Goal: Task Accomplishment & Management: Manage account settings

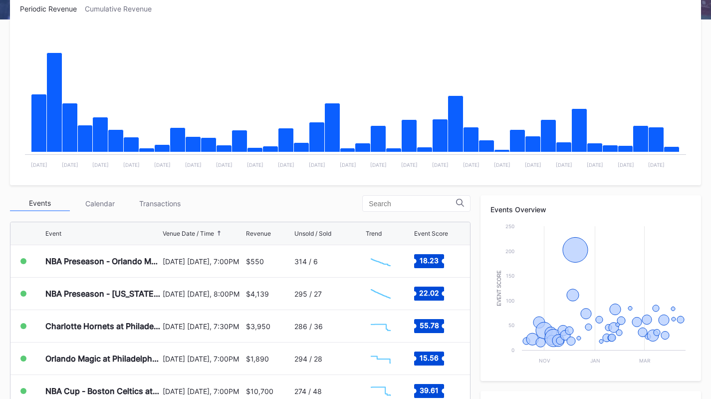
scroll to position [169, 0]
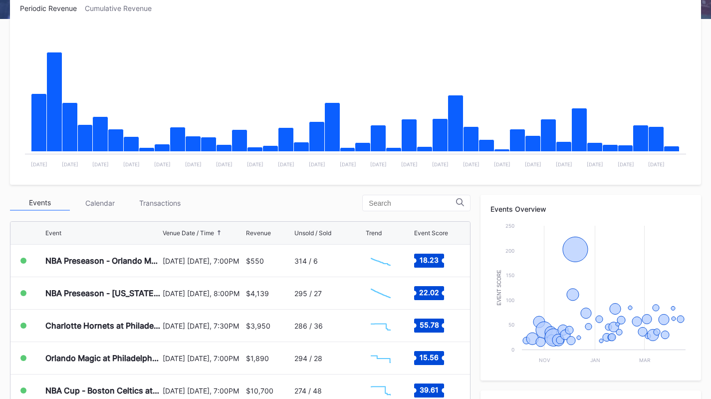
click at [171, 199] on div "Transactions" at bounding box center [160, 202] width 60 height 15
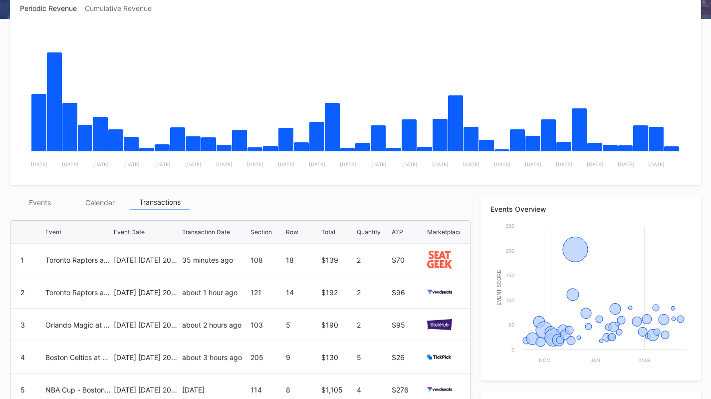
click at [222, 266] on div "35 minutes ago" at bounding box center [215, 260] width 66 height 32
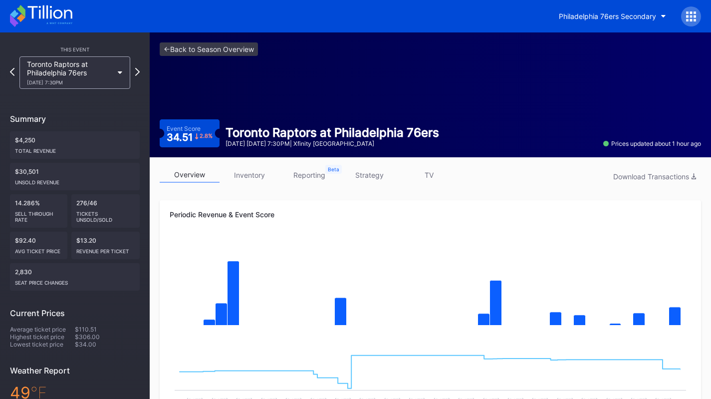
click at [258, 170] on link "inventory" at bounding box center [250, 174] width 60 height 15
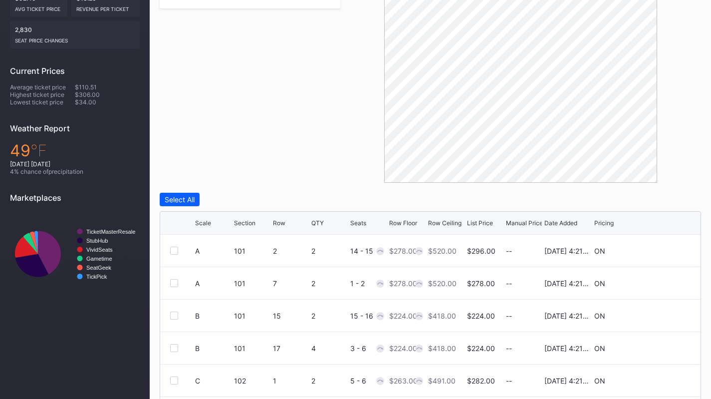
scroll to position [339, 0]
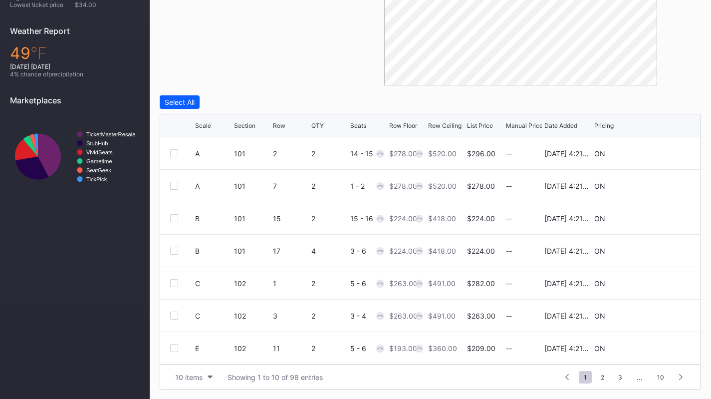
click at [194, 378] on div "10 items" at bounding box center [188, 377] width 27 height 8
click at [200, 356] on div "200 items" at bounding box center [193, 351] width 47 height 18
click at [399, 123] on div "Row Floor" at bounding box center [403, 125] width 28 height 7
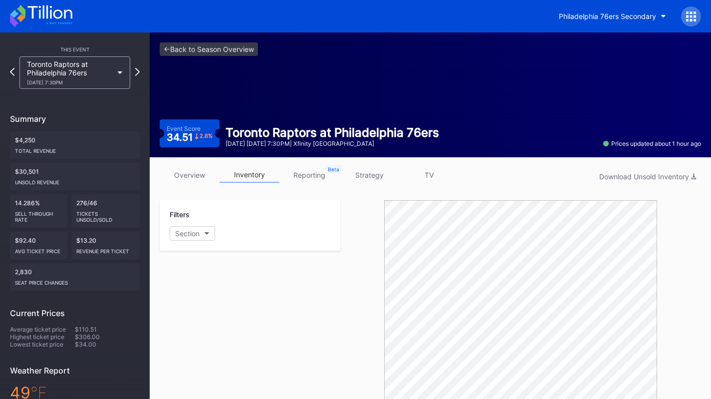
scroll to position [0, 0]
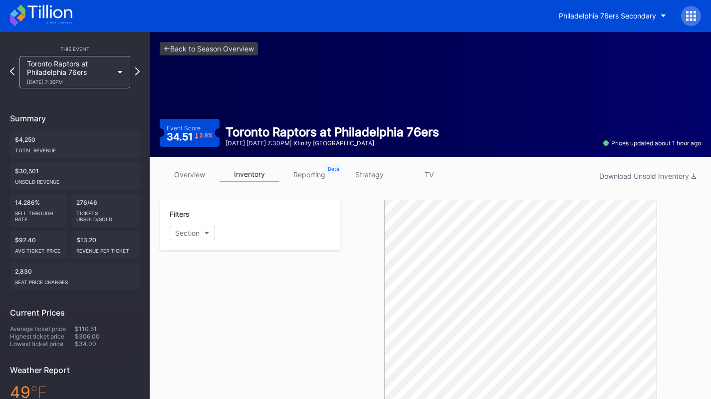
click at [309, 2] on div "Philadelphia 76ers Secondary" at bounding box center [355, 16] width 711 height 32
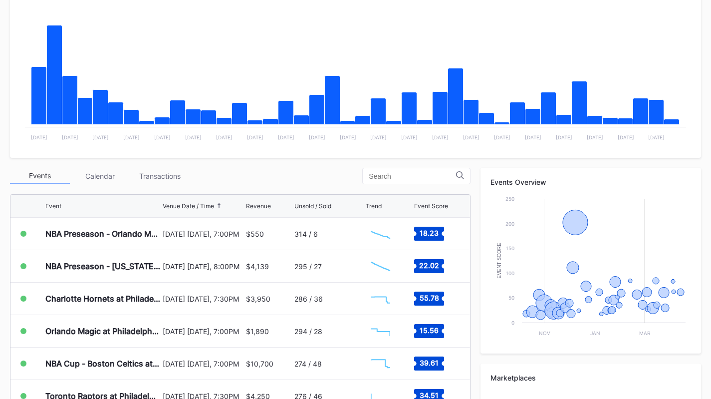
scroll to position [196, 0]
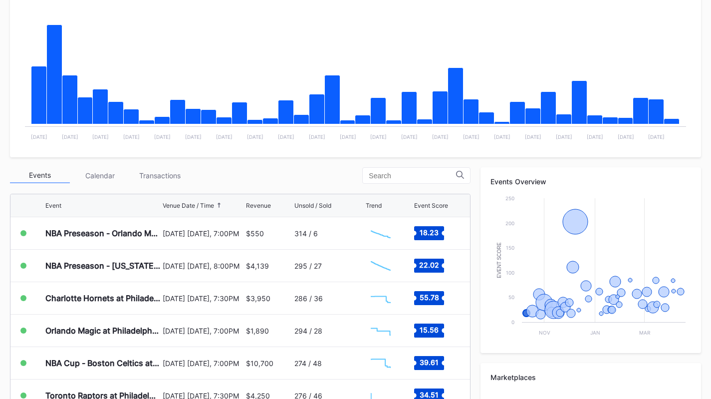
click at [177, 173] on div "Transactions" at bounding box center [160, 175] width 60 height 15
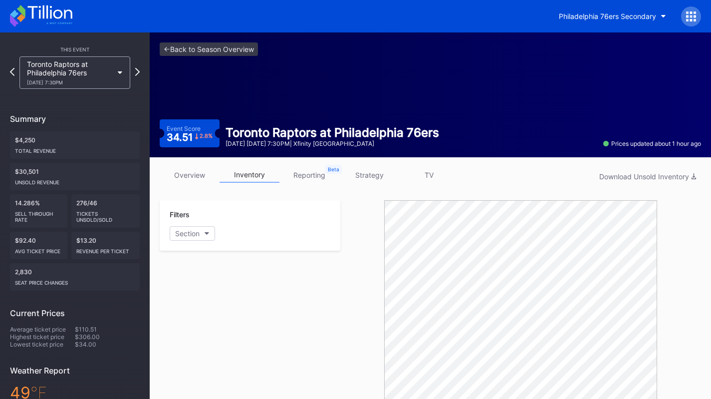
click at [43, 30] on div "Philadelphia 76ers Secondary" at bounding box center [355, 16] width 711 height 32
click at [32, 16] on icon at bounding box center [49, 11] width 44 height 13
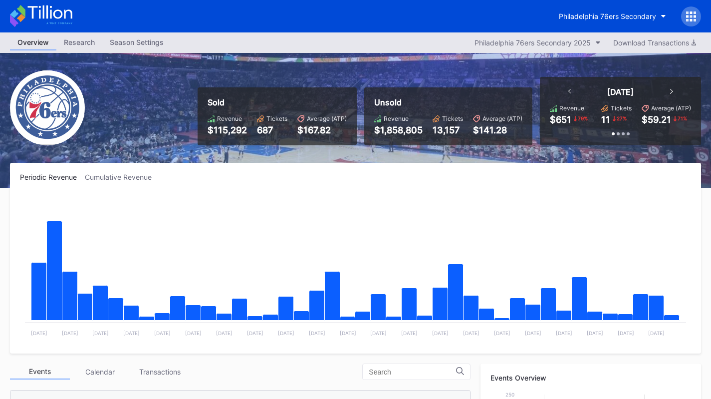
scroll to position [107, 0]
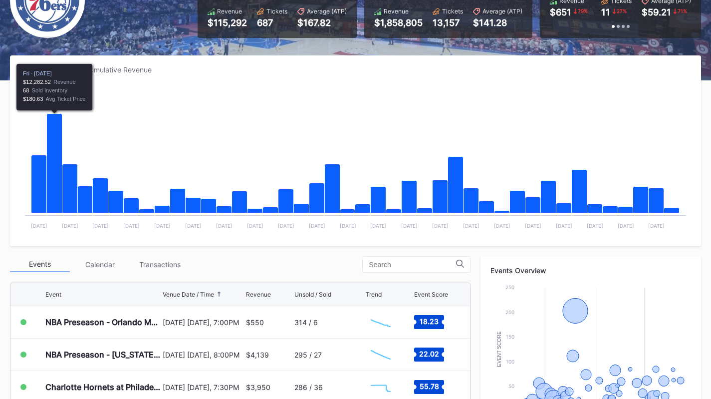
click at [161, 268] on div "Transactions" at bounding box center [160, 264] width 60 height 15
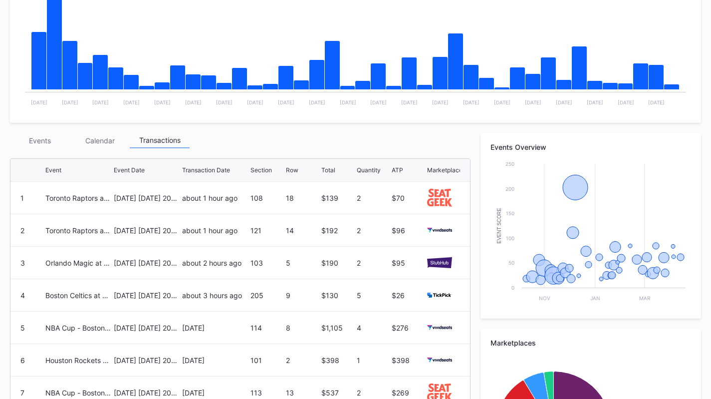
scroll to position [232, 0]
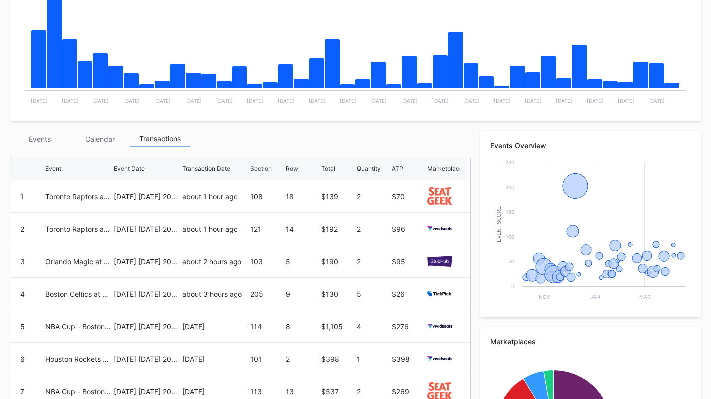
click at [30, 138] on div "Events" at bounding box center [40, 138] width 60 height 15
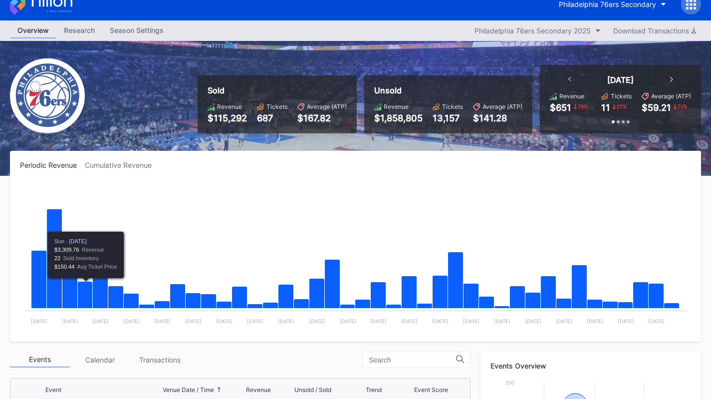
scroll to position [0, 0]
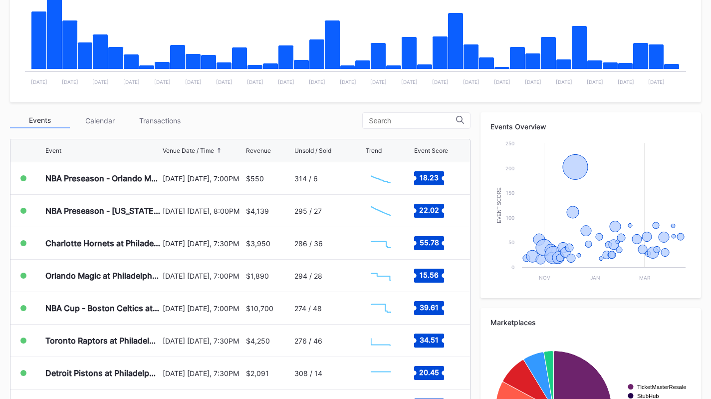
scroll to position [254, 0]
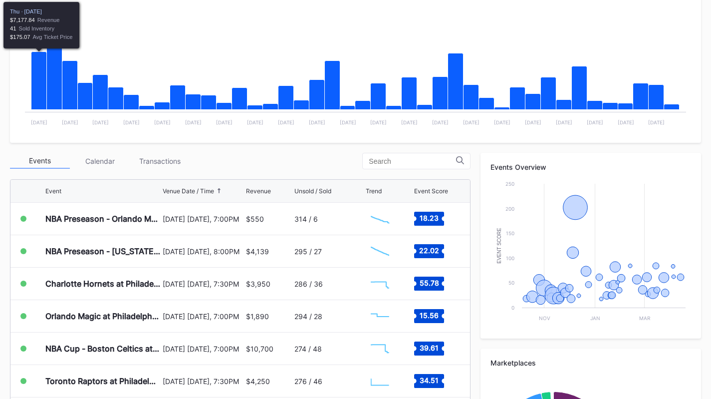
scroll to position [211, 0]
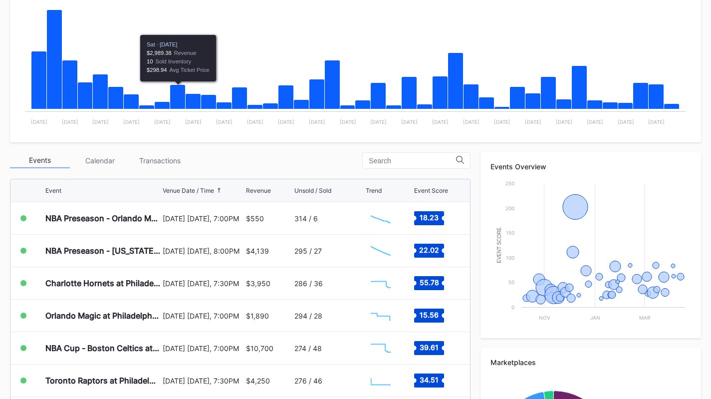
click at [149, 172] on div "Events Calendar Transactions Event Venue Date / Time Revenue Unsold / Sold Tren…" at bounding box center [240, 340] width 461 height 377
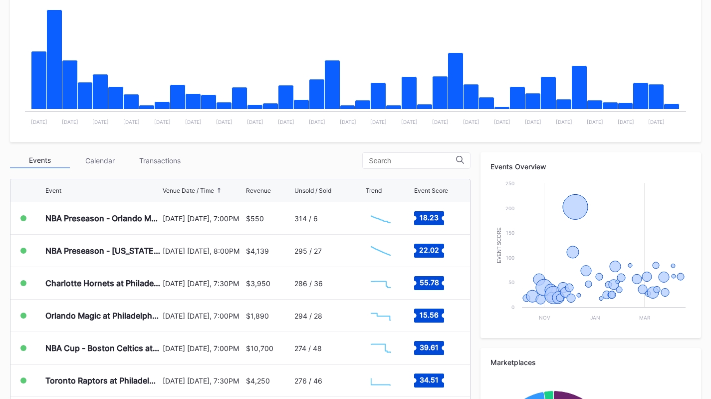
click at [149, 163] on div "Transactions" at bounding box center [160, 160] width 60 height 15
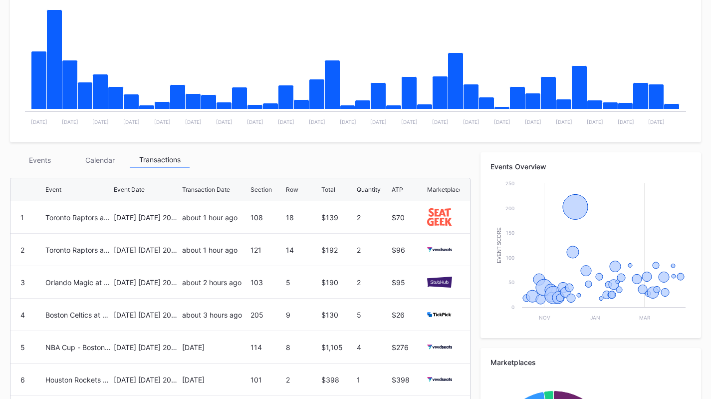
click at [39, 152] on div "Events" at bounding box center [40, 159] width 60 height 15
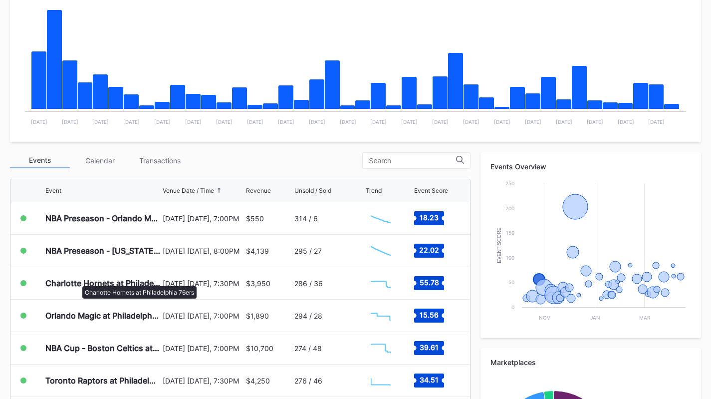
click at [77, 281] on div "Charlotte Hornets at Philadelphia 76ers" at bounding box center [102, 283] width 115 height 10
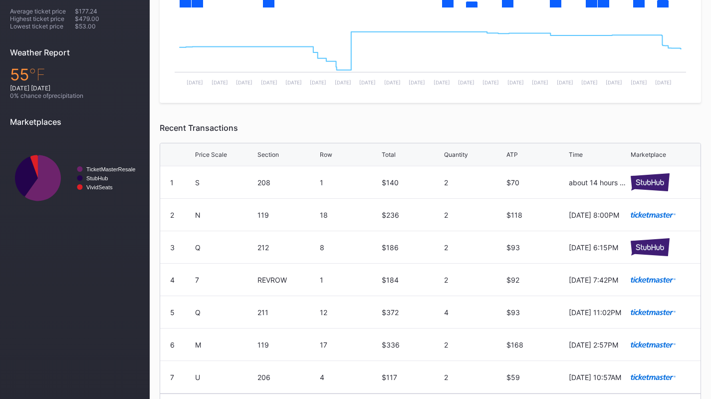
scroll to position [347, 0]
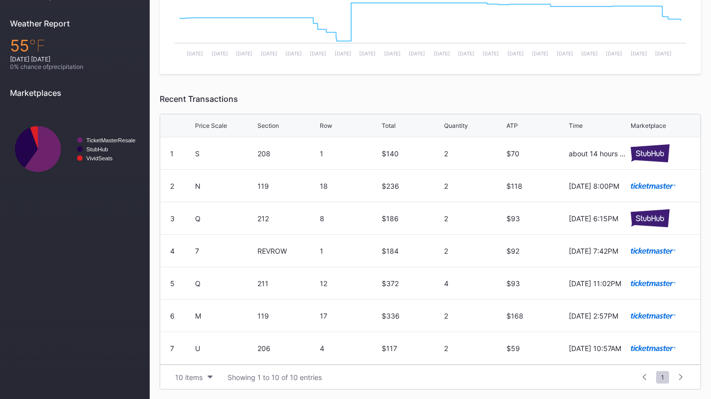
click at [198, 372] on button "10 items" at bounding box center [193, 376] width 47 height 13
click at [200, 351] on div "200 items" at bounding box center [194, 351] width 32 height 8
drag, startPoint x: 240, startPoint y: 98, endPoint x: 154, endPoint y: 94, distance: 86.0
click at [150, 95] on div "overview inventory reporting strategy TV Download Transactions Periodic Revenue…" at bounding box center [431, 104] width 562 height 589
click at [199, 95] on div "Recent Transactions" at bounding box center [431, 99] width 542 height 10
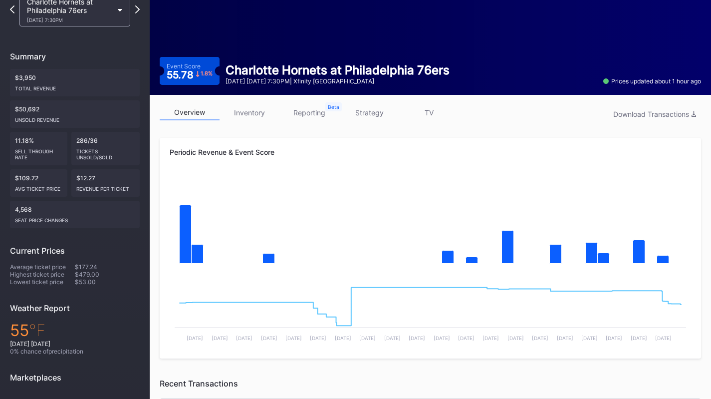
scroll to position [62, 0]
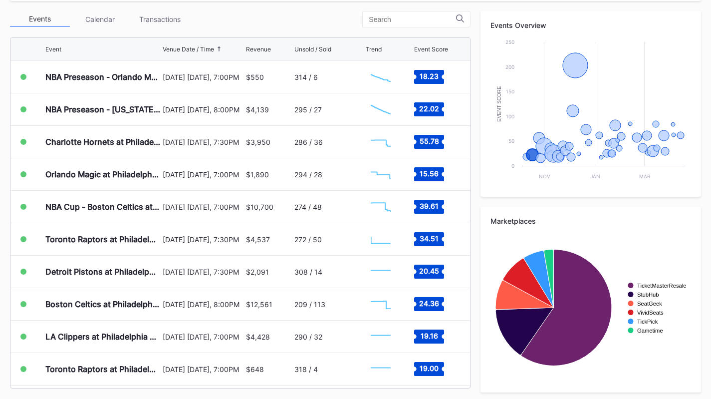
scroll to position [354, 0]
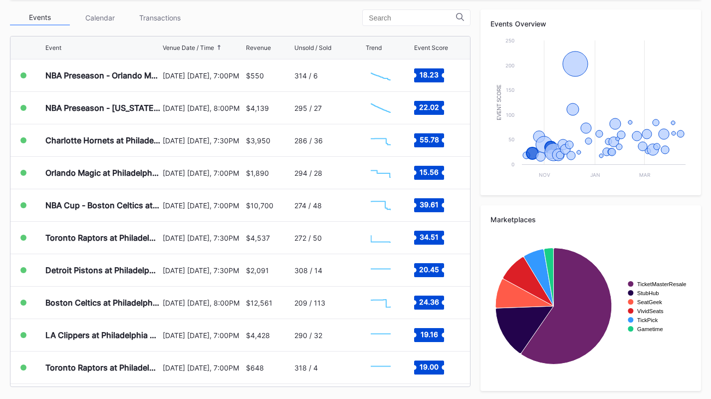
click at [171, 22] on div "Transactions" at bounding box center [160, 17] width 60 height 15
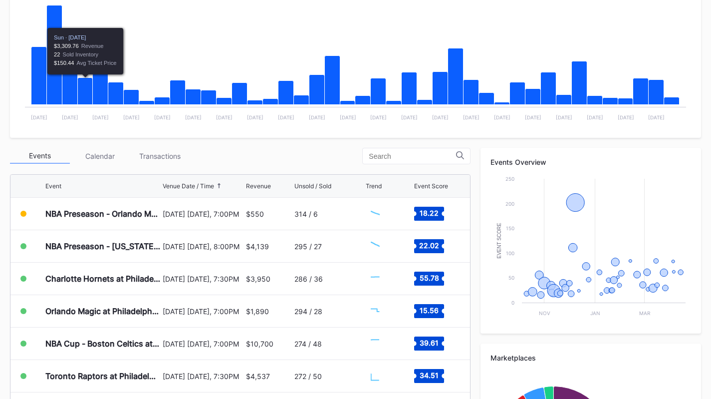
scroll to position [216, 0]
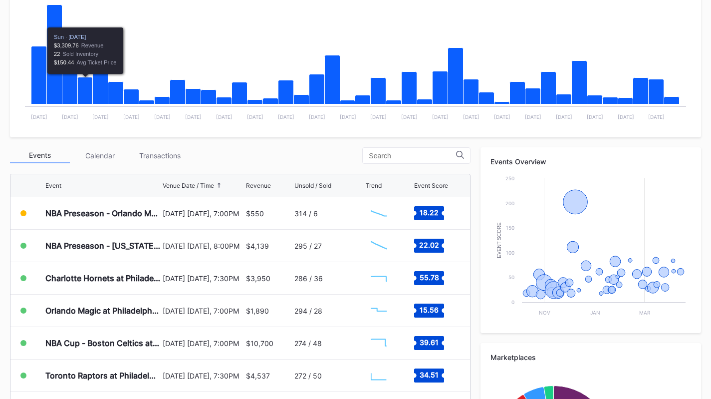
click at [177, 160] on div "Transactions" at bounding box center [160, 155] width 60 height 15
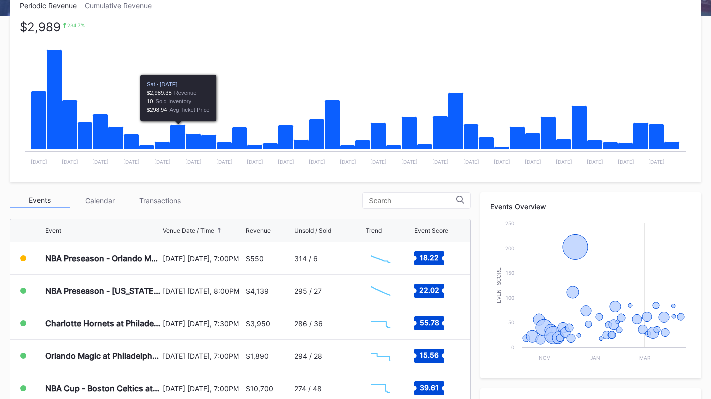
scroll to position [172, 0]
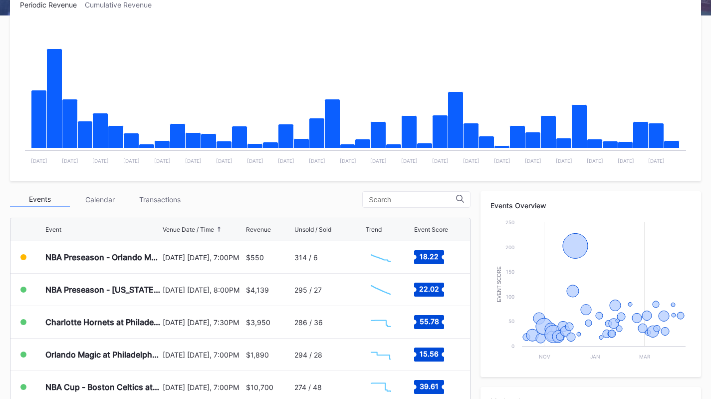
click at [173, 201] on div "Transactions" at bounding box center [160, 199] width 60 height 15
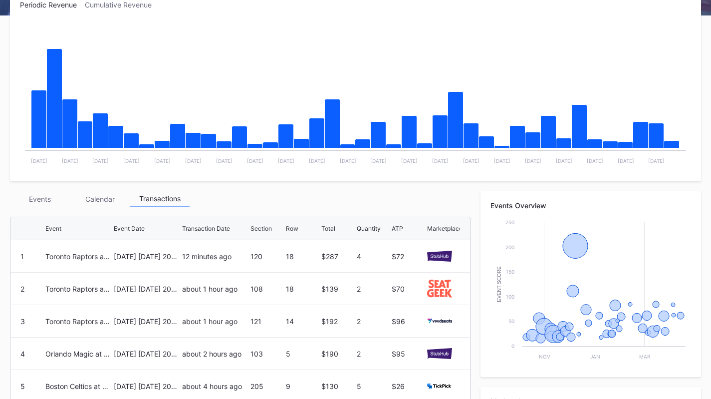
click at [51, 186] on div "Periodic Revenue Cumulative Revenue Created with Highcharts 11.2.0 Chart title …" at bounding box center [355, 295] width 711 height 609
click at [45, 192] on div "Events" at bounding box center [40, 198] width 60 height 15
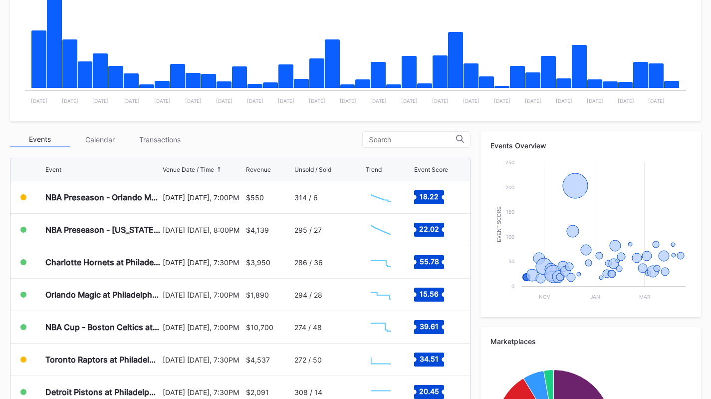
scroll to position [238, 0]
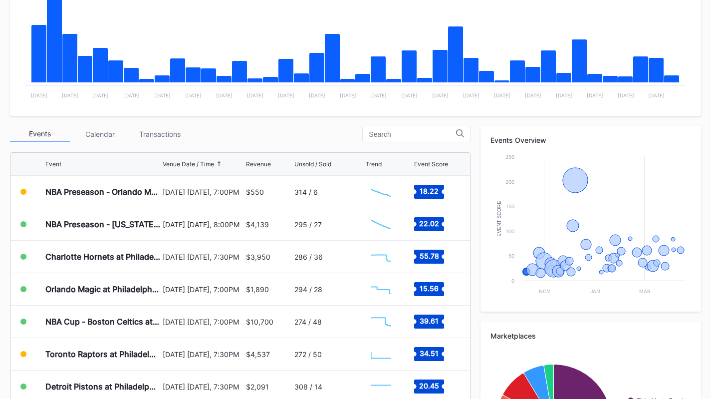
click at [147, 132] on div "Transactions" at bounding box center [160, 133] width 60 height 15
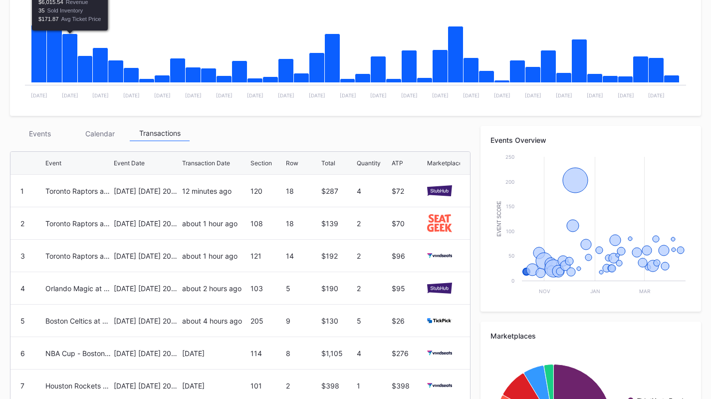
scroll to position [0, 0]
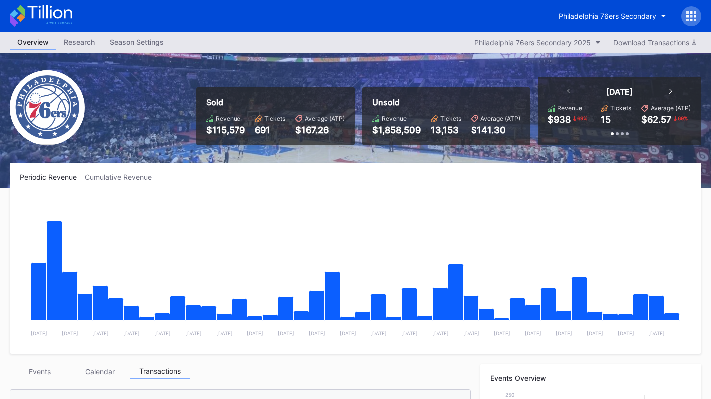
click at [630, 13] on div "Philadelphia 76ers Secondary" at bounding box center [607, 16] width 97 height 8
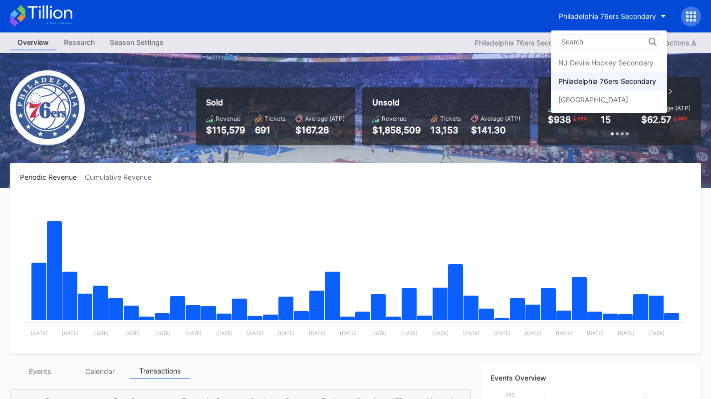
click at [625, 66] on div "NJ Devils Hockey Secondary" at bounding box center [606, 62] width 95 height 8
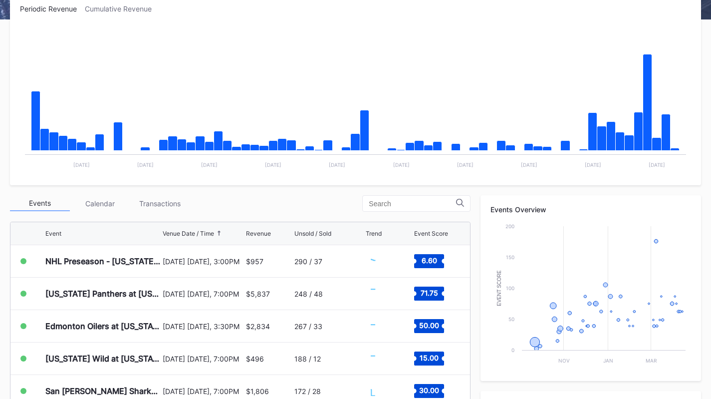
scroll to position [169, 0]
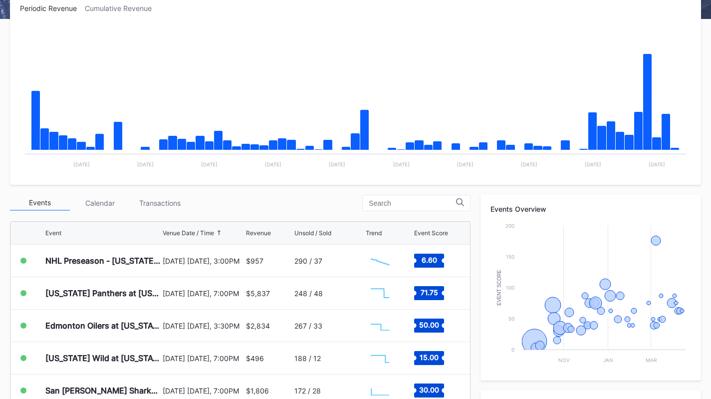
click at [144, 203] on div "Transactions" at bounding box center [160, 202] width 60 height 15
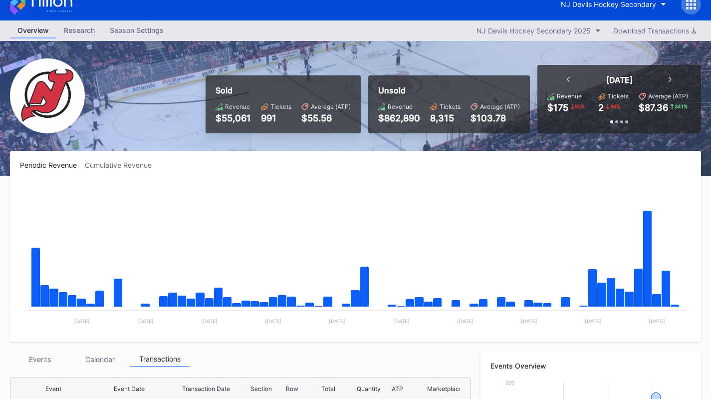
scroll to position [162, 0]
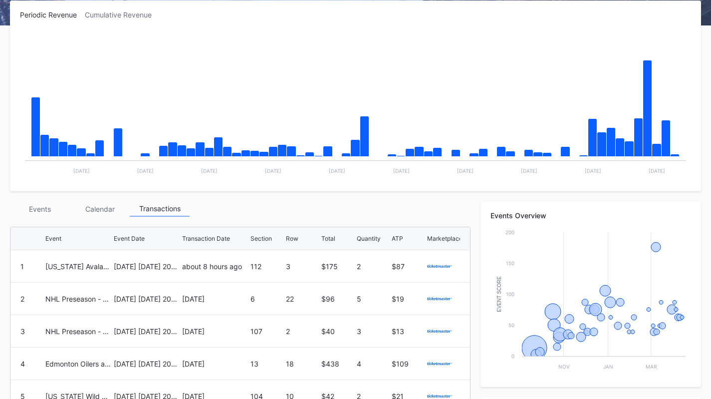
click at [37, 213] on div "Events" at bounding box center [40, 208] width 60 height 15
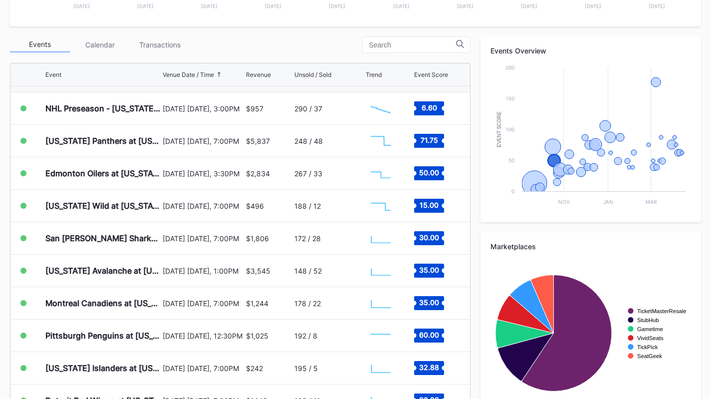
scroll to position [59, 0]
click at [176, 137] on div "October 16 Thursday, 7:00PM" at bounding box center [203, 141] width 80 height 8
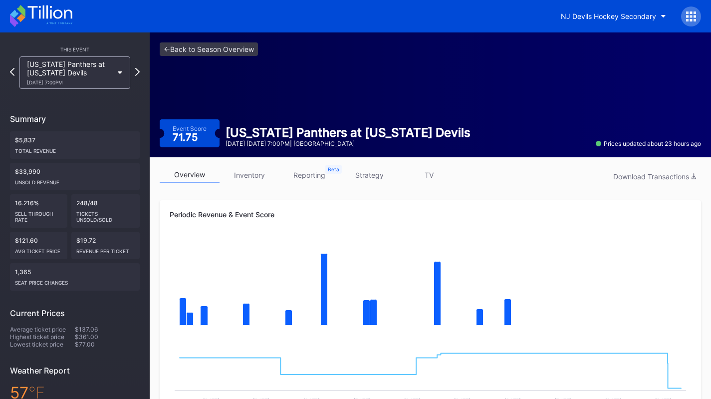
click at [367, 167] on link "strategy" at bounding box center [369, 174] width 60 height 15
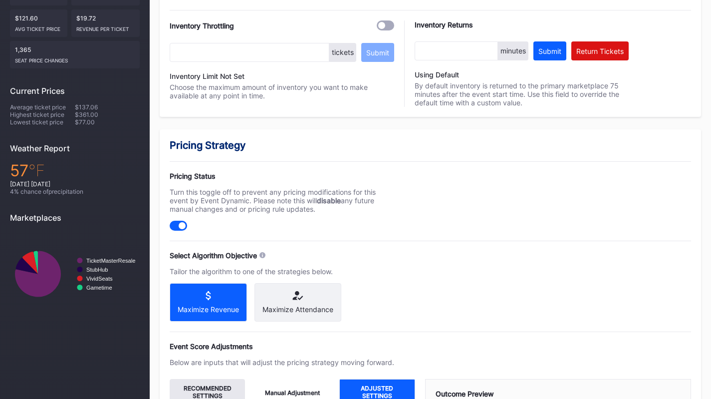
scroll to position [332, 0]
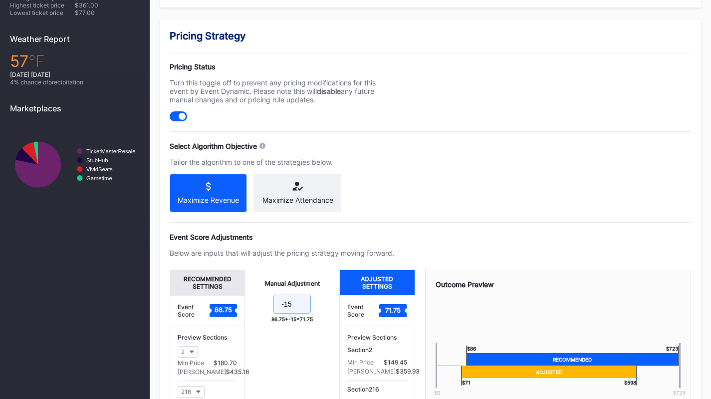
click at [300, 314] on input "-15" at bounding box center [292, 304] width 37 height 19
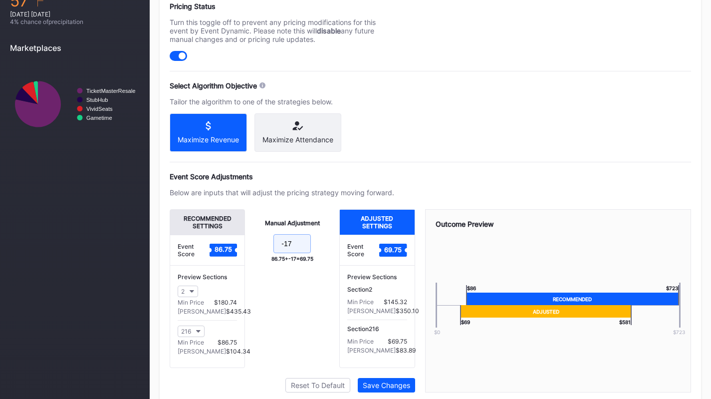
scroll to position [401, 0]
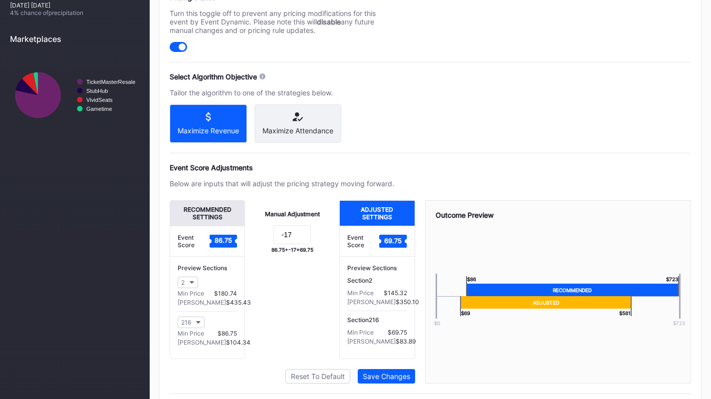
click at [376, 380] on div "Save Changes" at bounding box center [386, 376] width 47 height 8
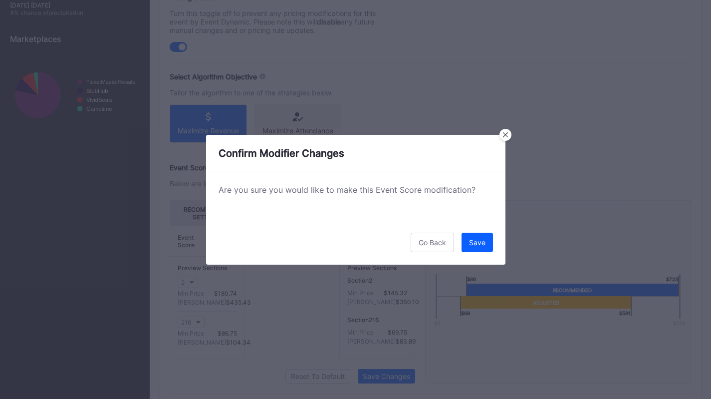
click at [469, 254] on div "Go Back Save" at bounding box center [356, 242] width 300 height 45
click at [442, 240] on div "Go Back" at bounding box center [432, 242] width 27 height 8
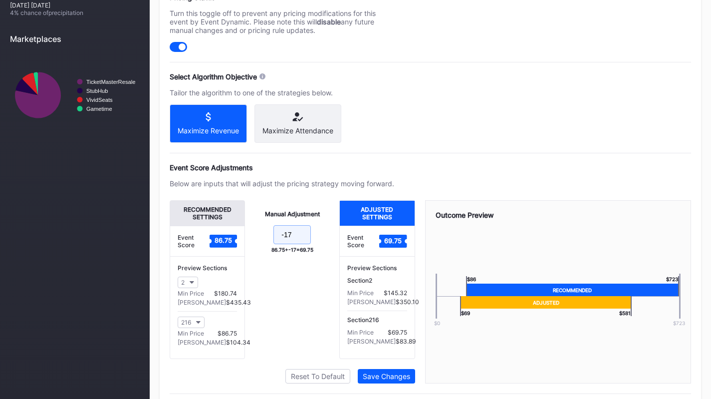
click at [295, 242] on input "-17" at bounding box center [292, 234] width 37 height 19
type input "-16"
click at [371, 377] on button "Save Changes" at bounding box center [386, 376] width 57 height 14
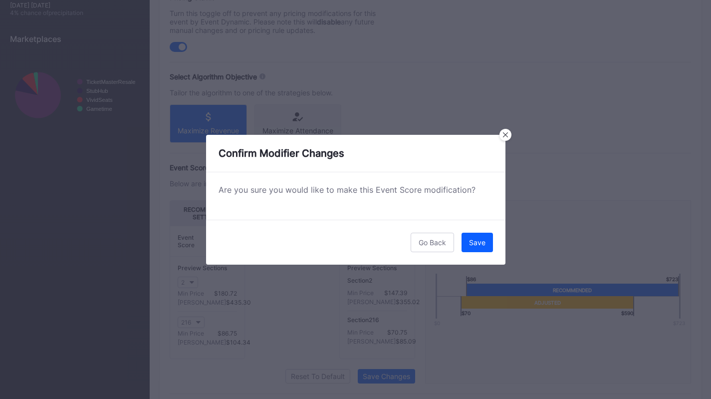
click at [475, 246] on div "Save" at bounding box center [477, 242] width 16 height 8
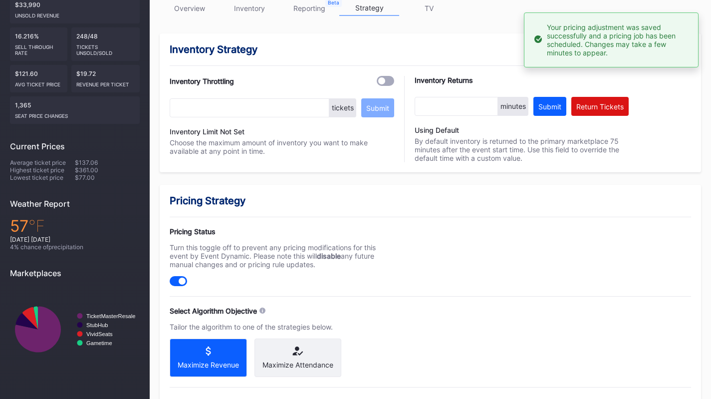
scroll to position [0, 0]
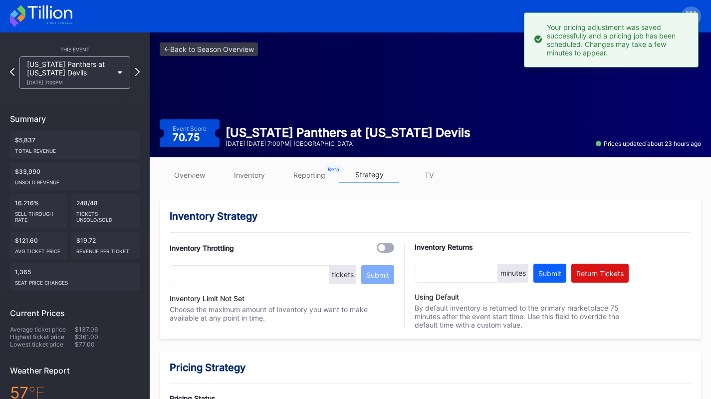
click at [35, 6] on icon at bounding box center [49, 11] width 44 height 13
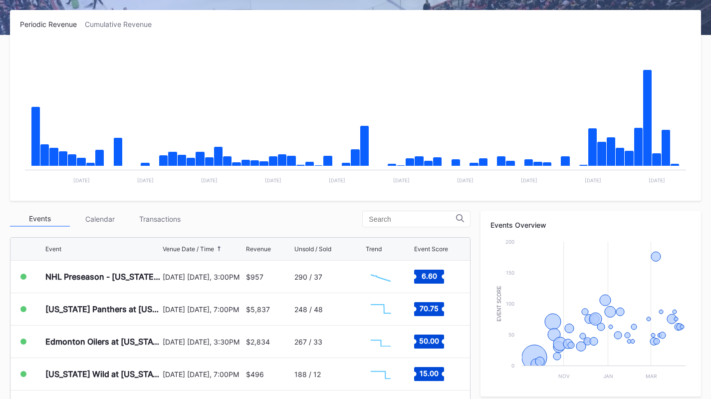
scroll to position [154, 0]
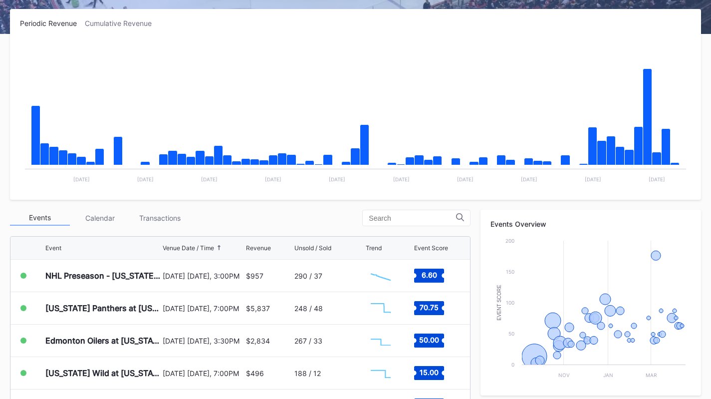
click at [164, 223] on div "Transactions" at bounding box center [160, 217] width 60 height 15
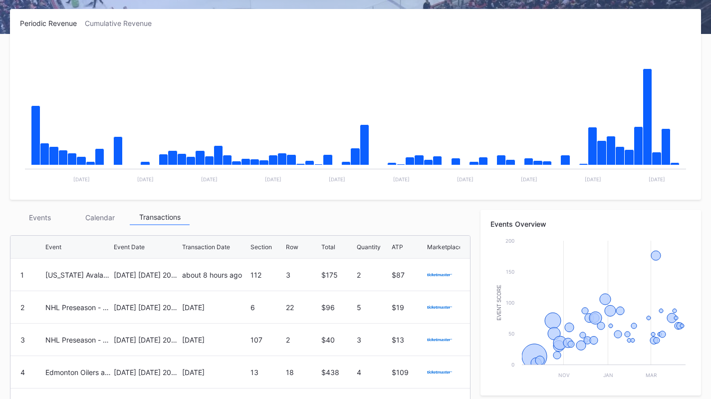
scroll to position [0, 0]
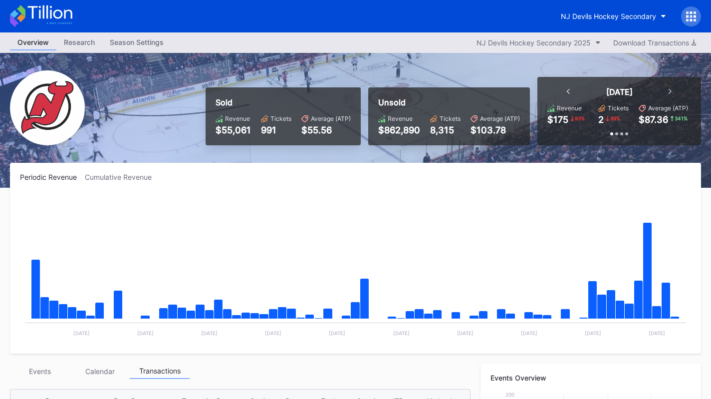
click at [600, 11] on button "NJ Devils Hockey Secondary" at bounding box center [614, 16] width 120 height 18
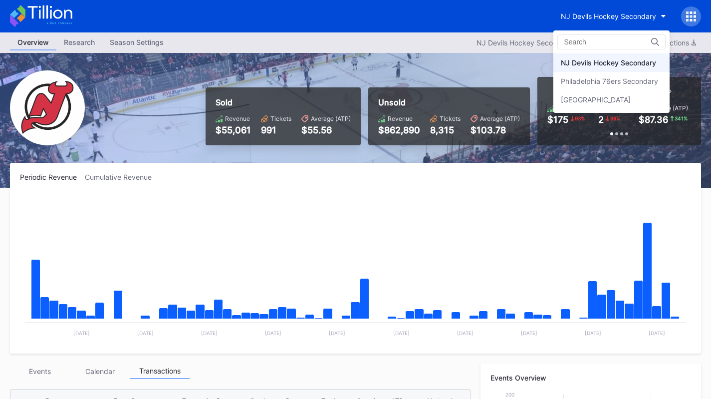
click at [603, 78] on div "Philadelphia 76ers Secondary" at bounding box center [609, 81] width 97 height 8
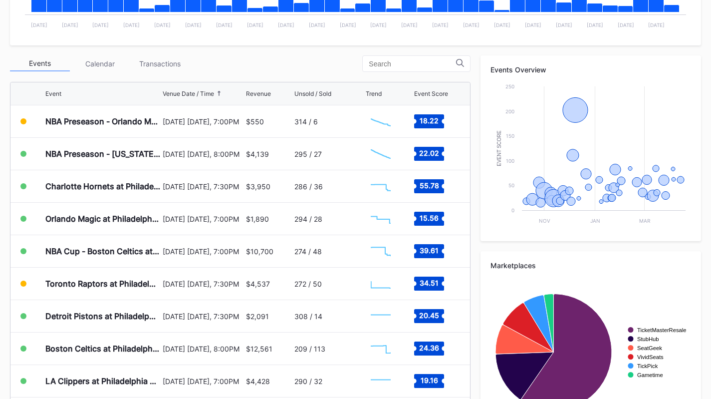
scroll to position [310, 0]
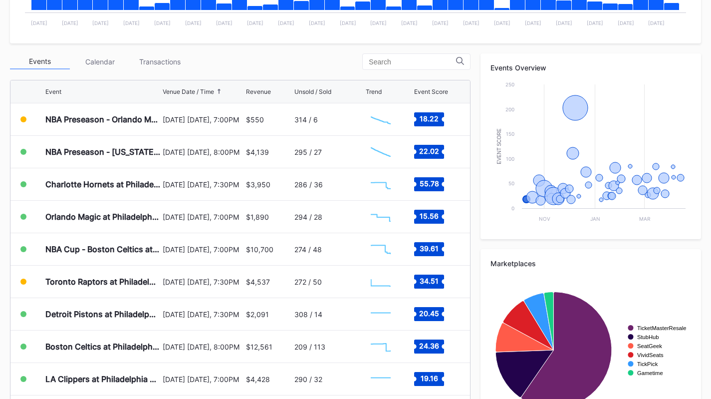
click at [157, 67] on div "Transactions" at bounding box center [160, 61] width 60 height 15
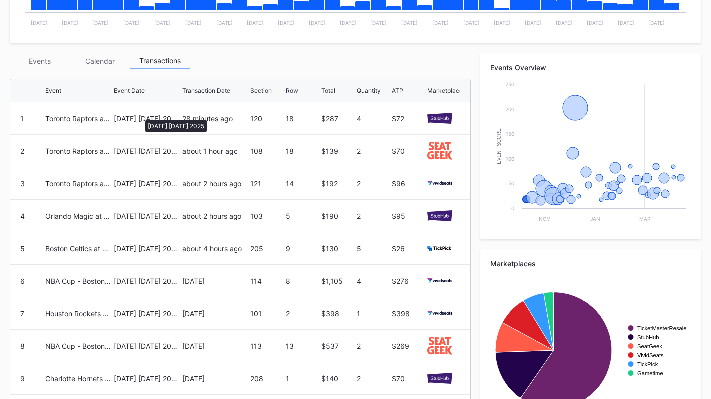
click at [140, 115] on div "November 8 Saturday 2025" at bounding box center [147, 118] width 66 height 8
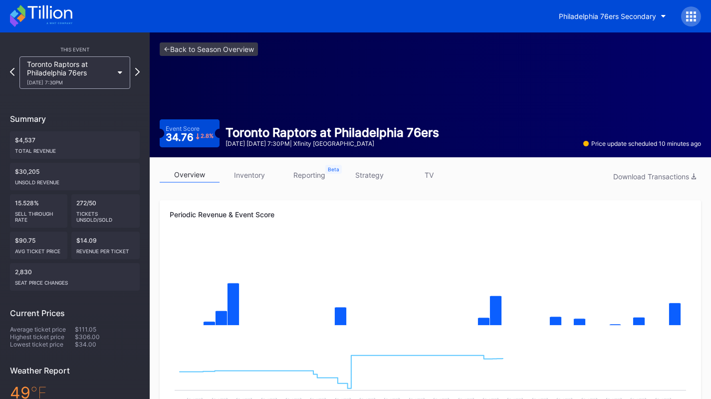
click at [357, 174] on link "strategy" at bounding box center [369, 174] width 60 height 15
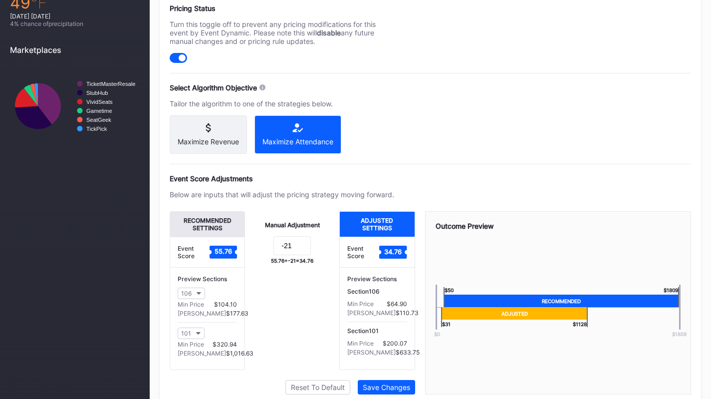
scroll to position [390, 0]
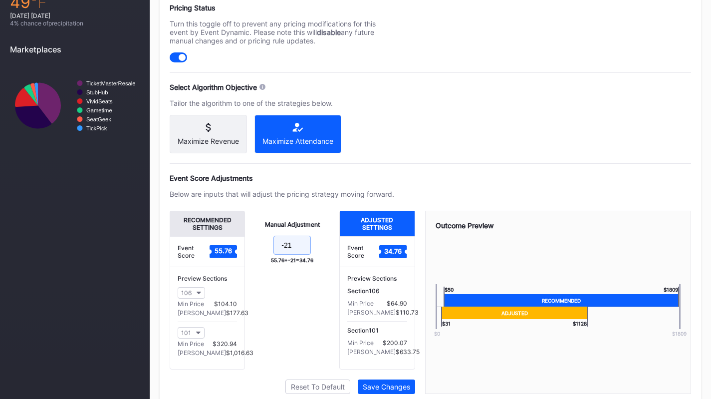
click at [290, 249] on input "-21" at bounding box center [292, 245] width 37 height 19
type input "-24"
click at [384, 388] on button "Save Changes" at bounding box center [386, 386] width 57 height 14
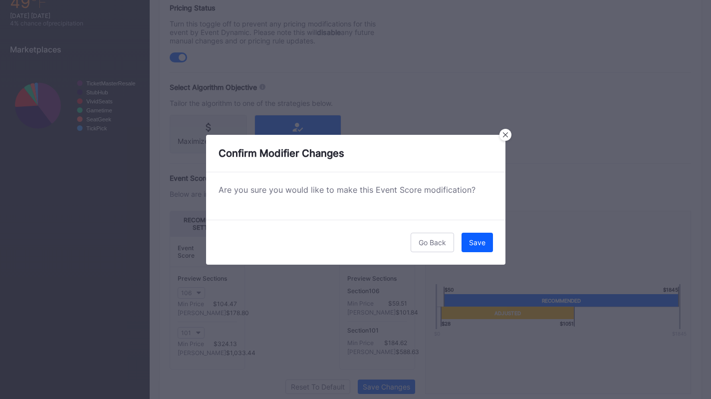
click at [482, 249] on button "Save" at bounding box center [477, 242] width 31 height 19
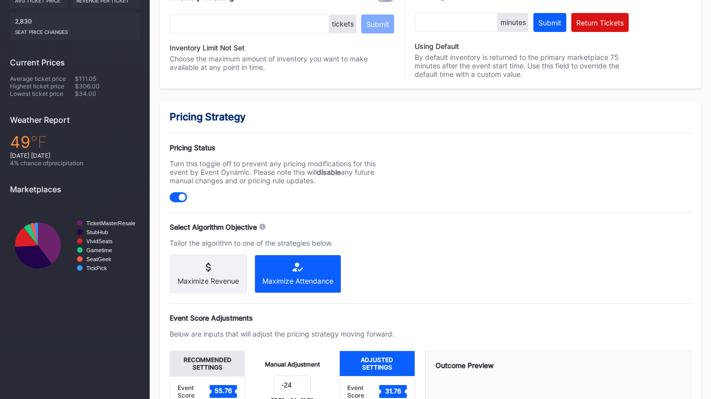
scroll to position [0, 0]
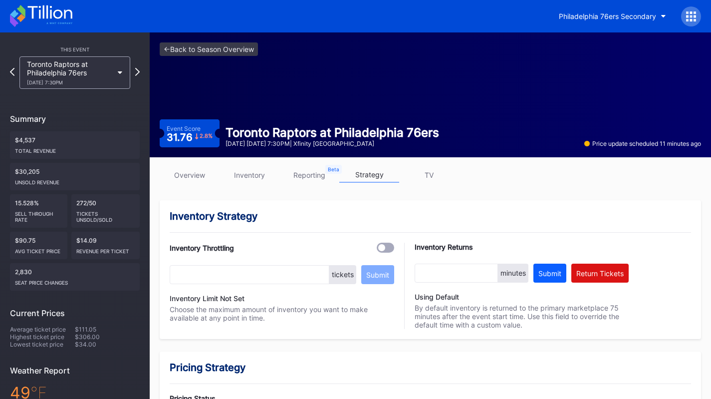
click at [39, 24] on icon at bounding box center [41, 16] width 62 height 22
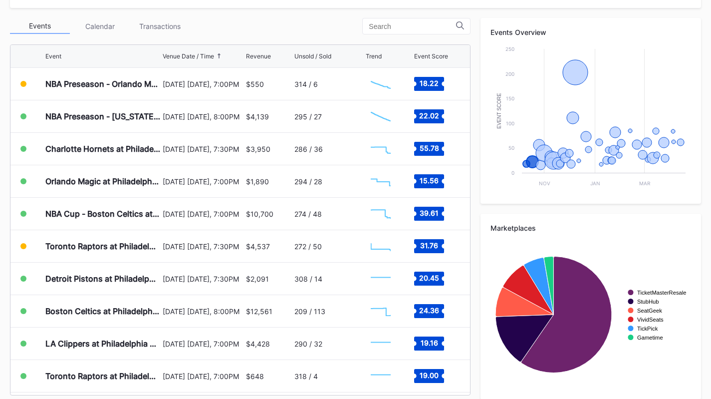
scroll to position [356, 0]
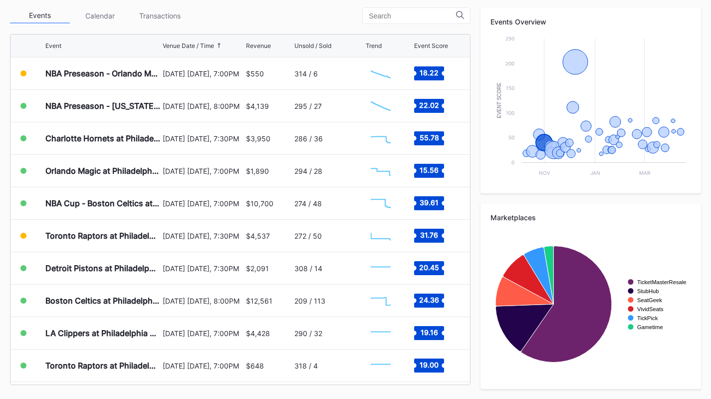
click at [170, 14] on div "Transactions" at bounding box center [160, 15] width 60 height 15
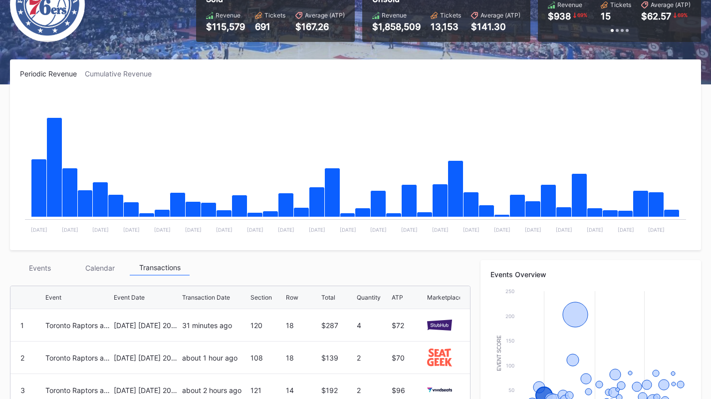
scroll to position [88, 0]
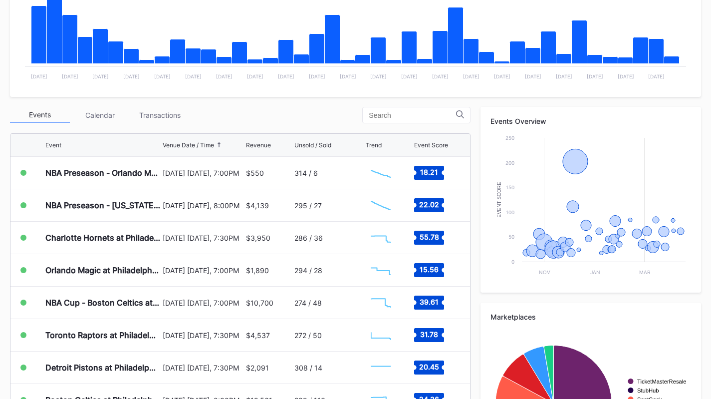
scroll to position [262, 0]
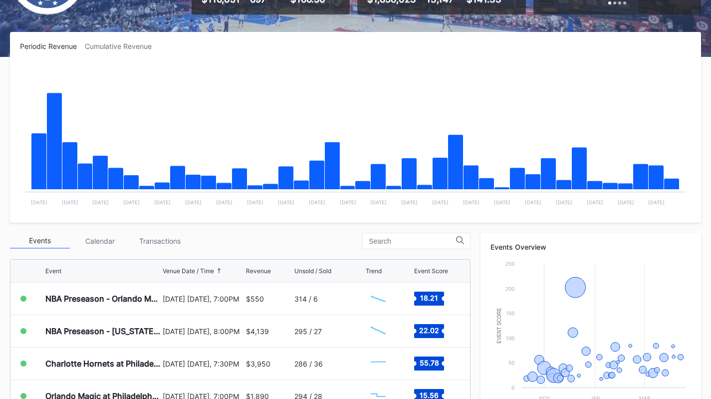
scroll to position [131, 0]
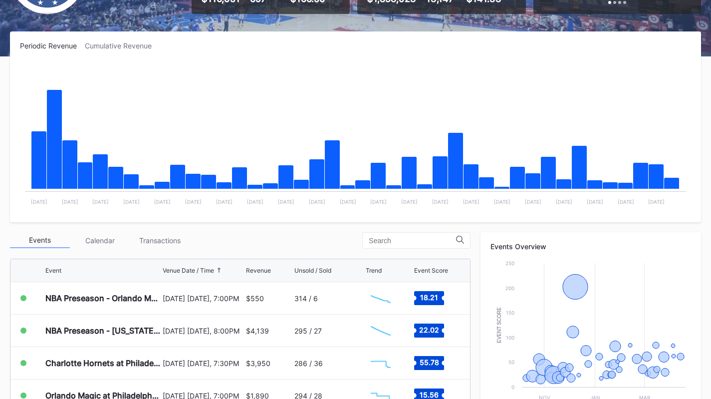
click at [159, 244] on div "Transactions" at bounding box center [160, 240] width 60 height 15
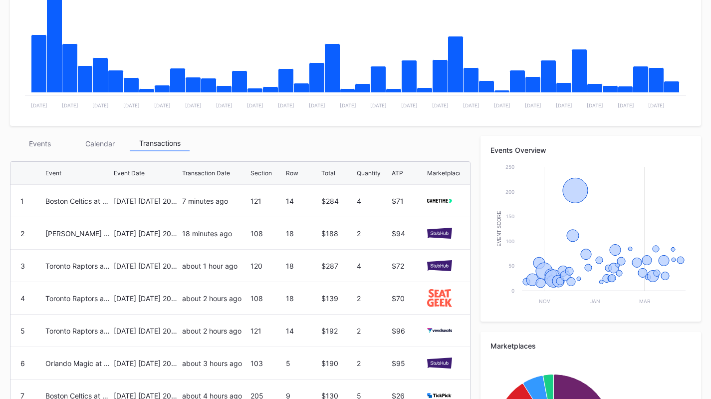
scroll to position [228, 0]
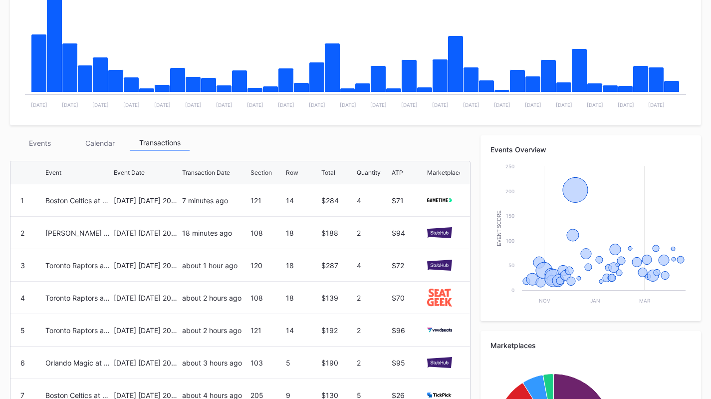
click at [36, 146] on div "Events" at bounding box center [40, 142] width 60 height 15
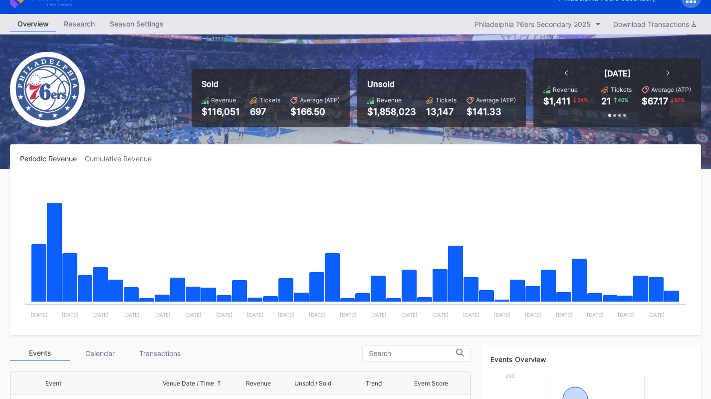
scroll to position [0, 0]
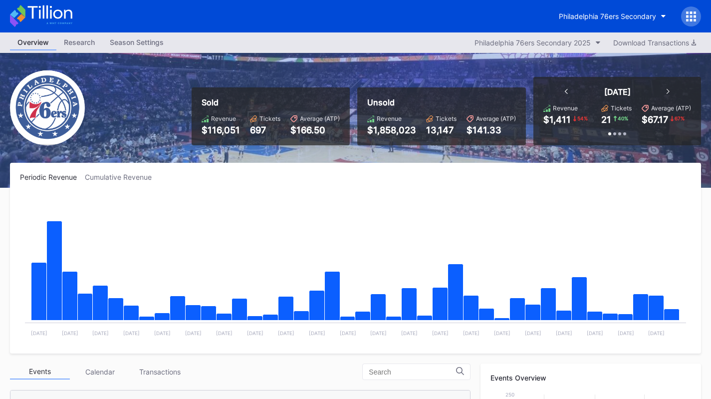
drag, startPoint x: 39, startPoint y: 96, endPoint x: 80, endPoint y: 95, distance: 41.0
drag, startPoint x: 80, startPoint y: 95, endPoint x: 126, endPoint y: 14, distance: 93.0
click at [126, 14] on div "Philadelphia 76ers Secondary" at bounding box center [355, 16] width 711 height 32
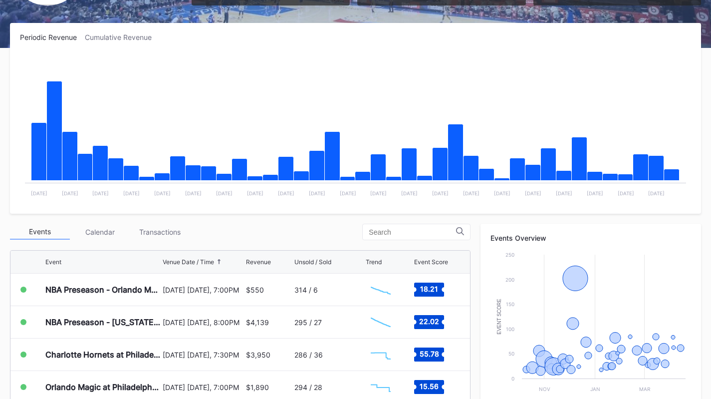
scroll to position [140, 0]
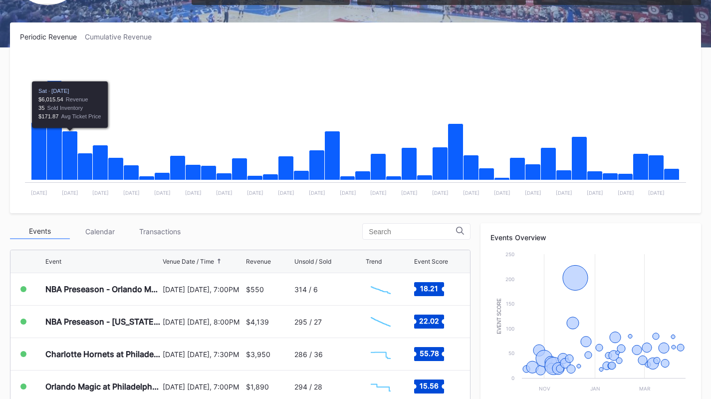
click at [164, 237] on div "Transactions" at bounding box center [160, 231] width 60 height 15
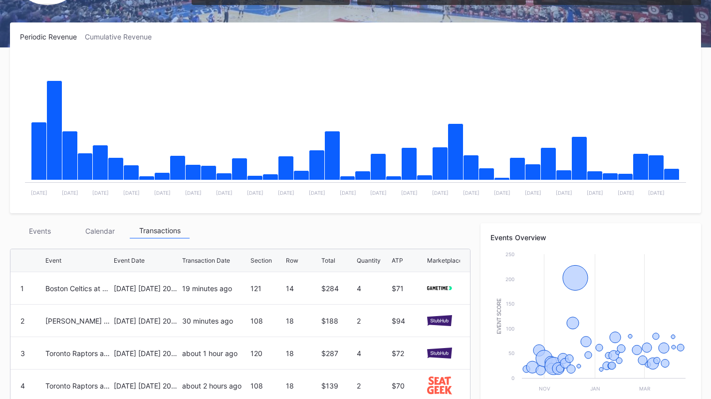
scroll to position [281, 0]
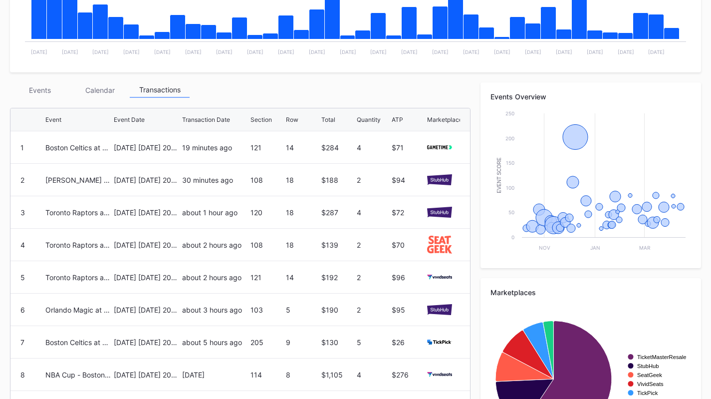
click at [43, 91] on div "Events" at bounding box center [40, 89] width 60 height 15
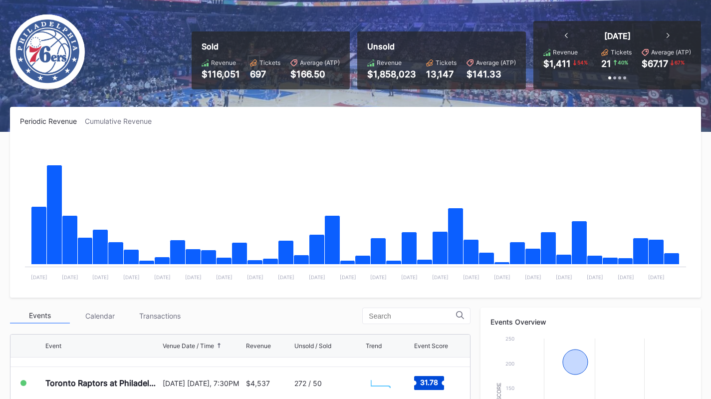
scroll to position [11, 0]
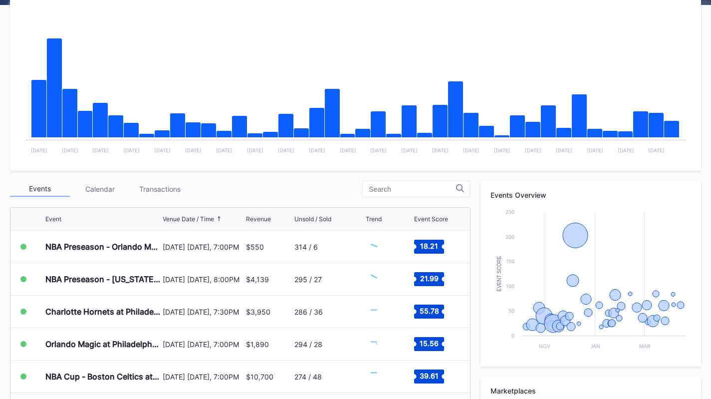
scroll to position [183, 0]
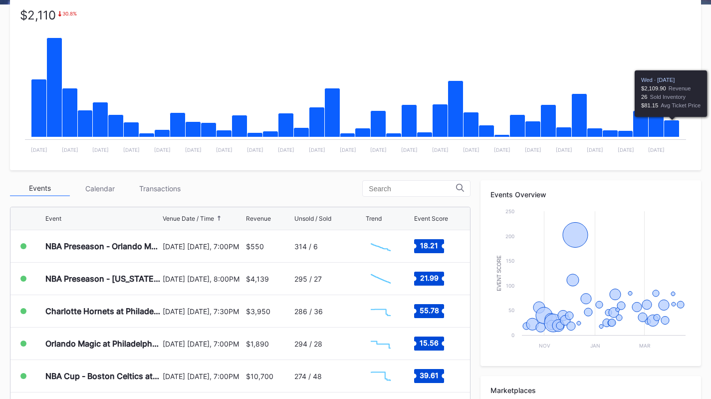
click at [676, 131] on icon "Chart title" at bounding box center [672, 128] width 15 height 17
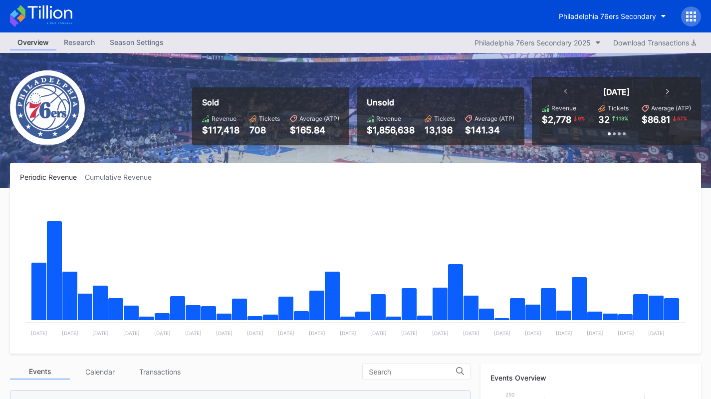
click at [675, 311] on icon "Chart title" at bounding box center [672, 309] width 15 height 22
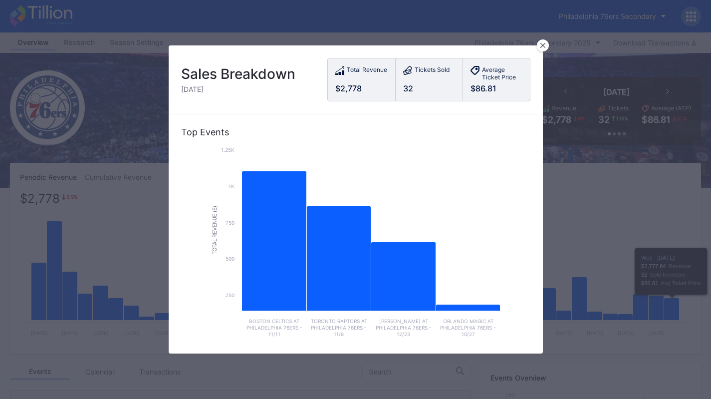
click at [543, 45] on icon at bounding box center [542, 45] width 5 height 5
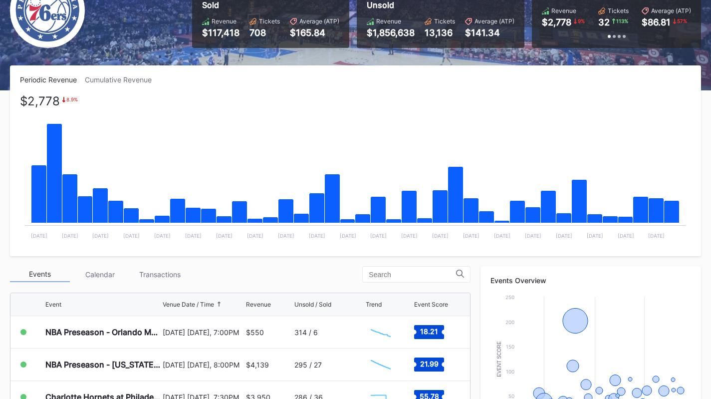
scroll to position [114, 0]
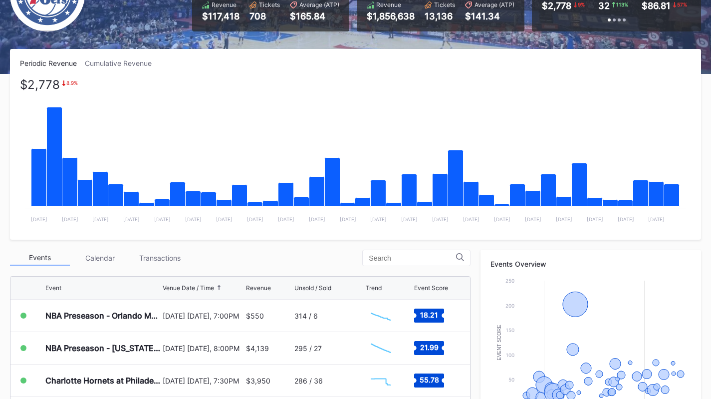
click at [155, 260] on div "Transactions" at bounding box center [160, 257] width 60 height 15
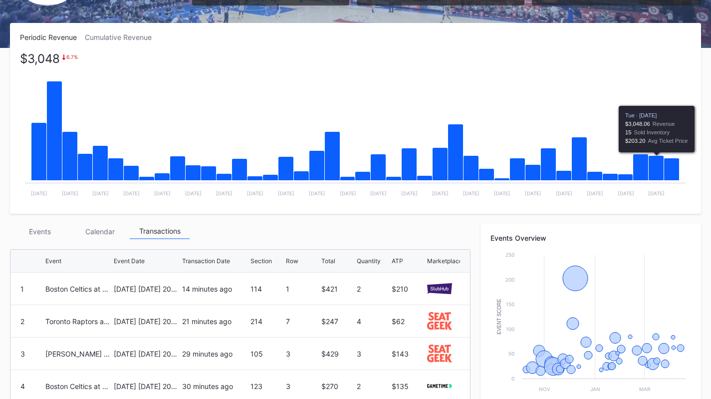
scroll to position [187, 0]
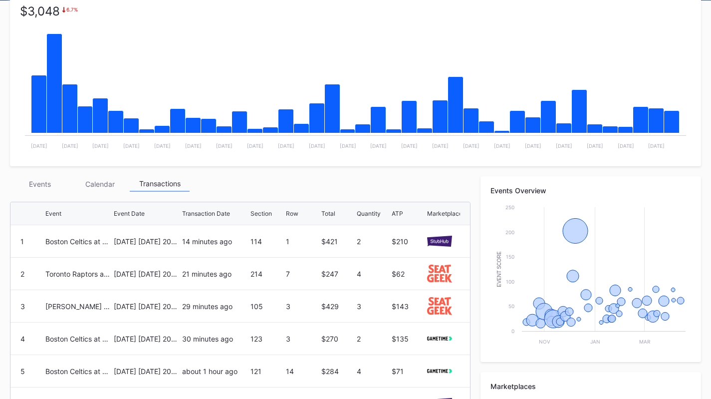
click at [674, 129] on icon "Chart title" at bounding box center [672, 122] width 15 height 22
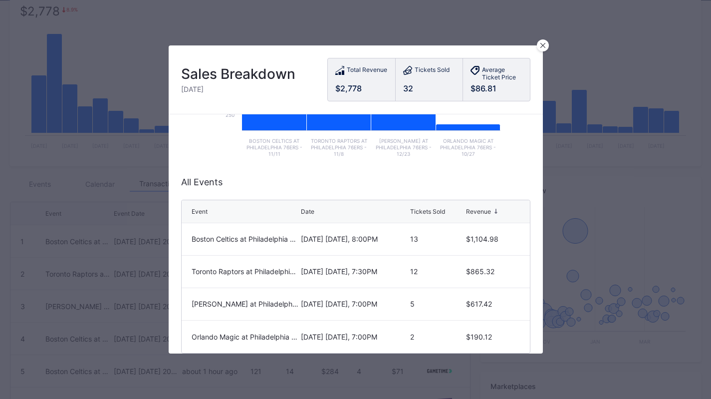
scroll to position [201, 0]
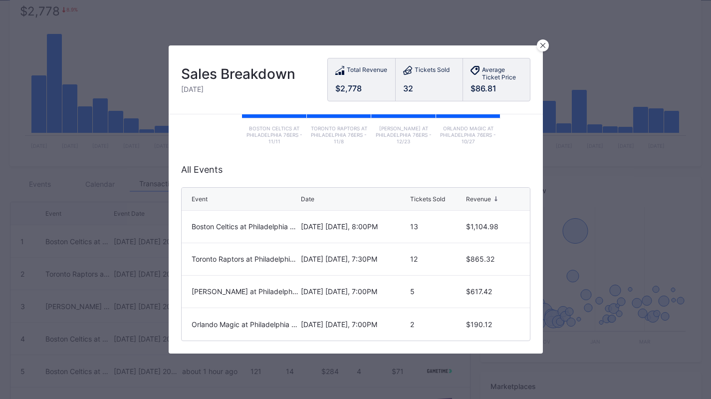
click at [205, 222] on div "Boston Celtics at Philadelphia 76ers" at bounding box center [245, 226] width 107 height 8
click at [540, 46] on div at bounding box center [543, 45] width 12 height 12
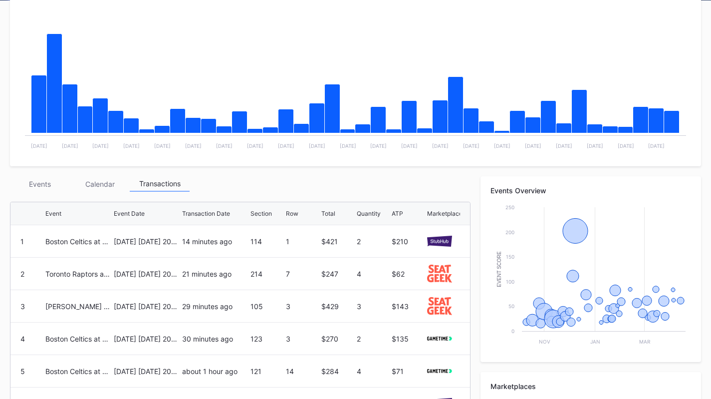
click at [115, 236] on div "[DATE] [DATE] 2025" at bounding box center [147, 241] width 66 height 32
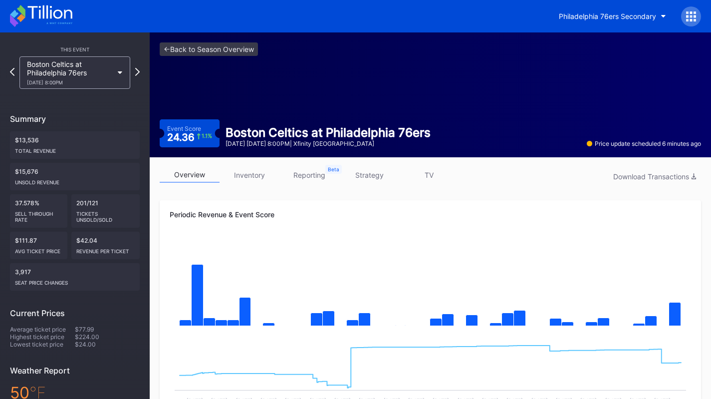
click at [363, 180] on link "strategy" at bounding box center [369, 174] width 60 height 15
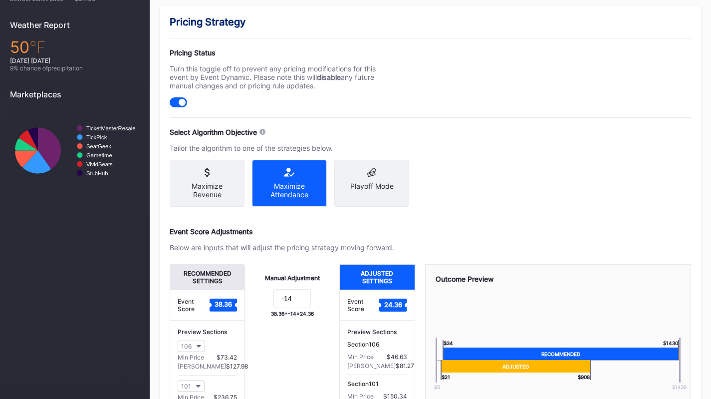
scroll to position [346, 0]
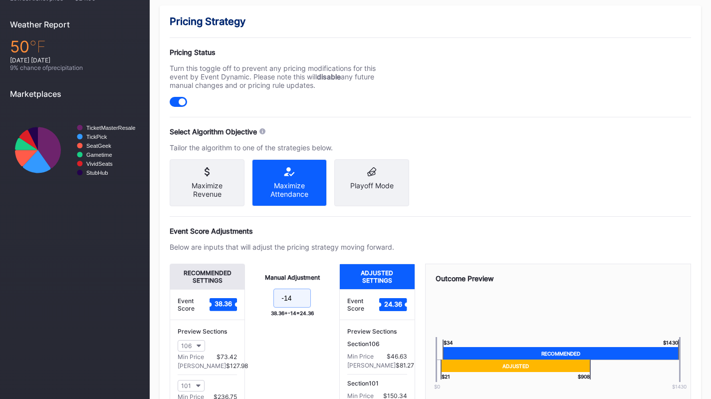
click at [297, 308] on input "-14" at bounding box center [292, 298] width 37 height 19
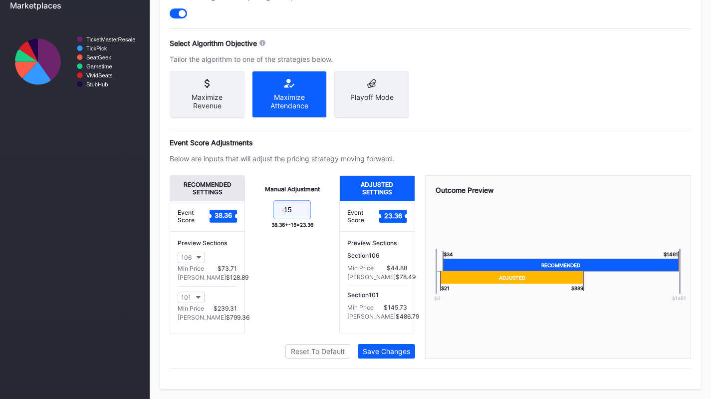
type input "-15"
click at [381, 352] on div "Save Changes" at bounding box center [386, 351] width 47 height 8
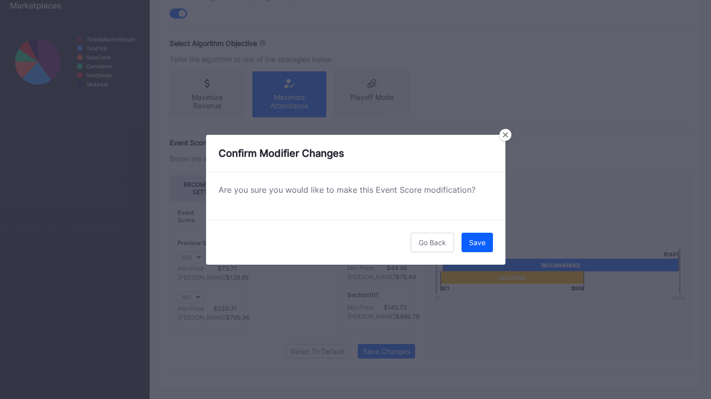
click at [473, 235] on button "Save" at bounding box center [477, 242] width 31 height 19
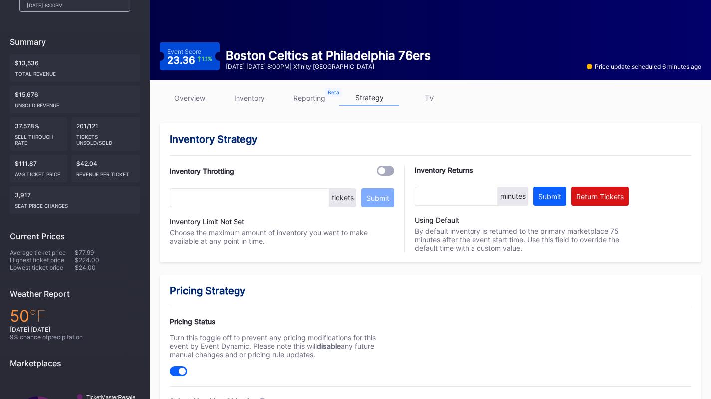
scroll to position [62, 0]
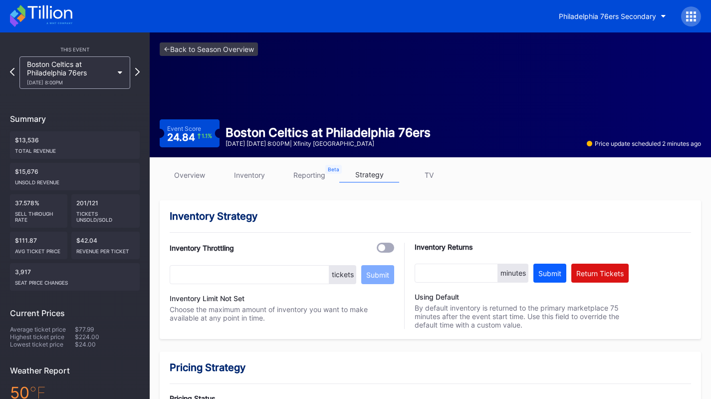
click at [55, 18] on icon at bounding box center [41, 16] width 62 height 22
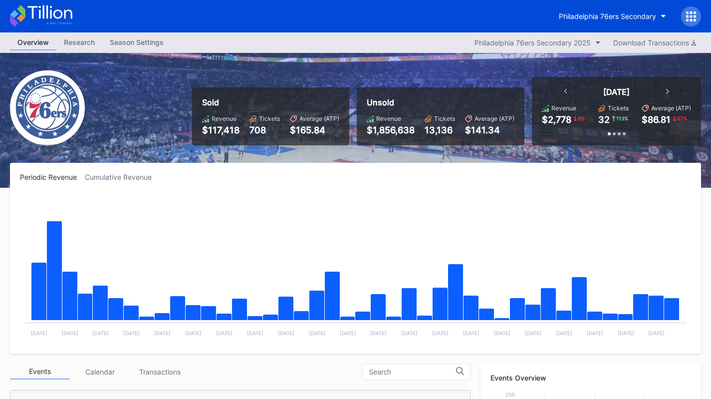
click at [677, 314] on icon "Chart title" at bounding box center [672, 309] width 15 height 22
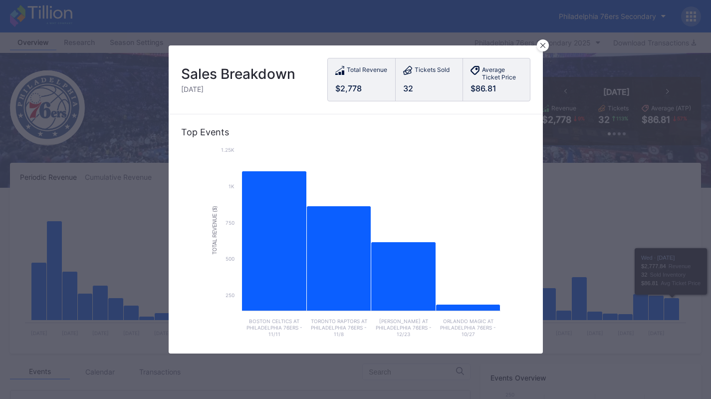
click at [545, 46] on icon at bounding box center [543, 45] width 5 height 5
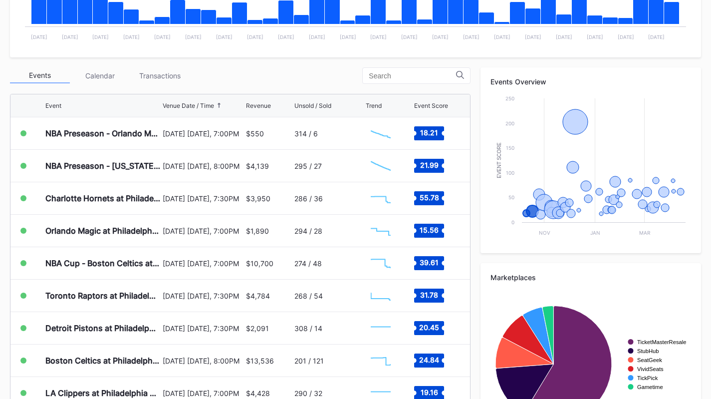
scroll to position [297, 0]
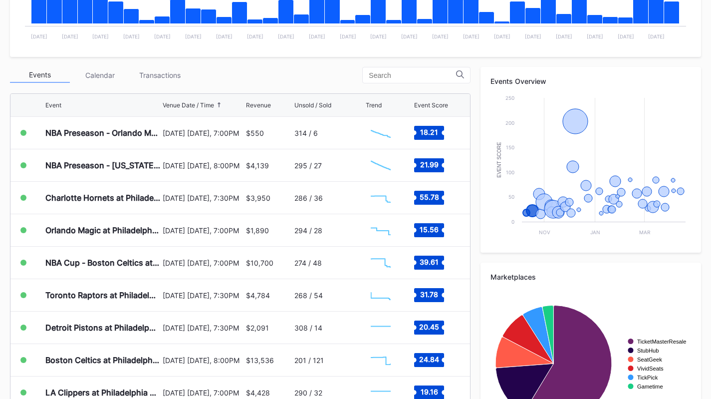
click at [96, 198] on div "Charlotte Hornets at Philadelphia 76ers" at bounding box center [102, 198] width 115 height 10
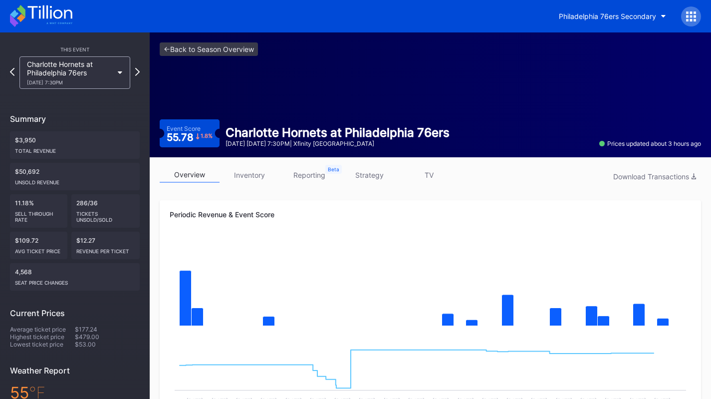
click at [368, 183] on div "overview inventory reporting strategy TV Download Transactions" at bounding box center [431, 177] width 542 height 20
click at [72, 63] on div "Charlotte Hornets at Philadelphia 76ers 10/25 Saturday 7:30PM" at bounding box center [70, 72] width 86 height 25
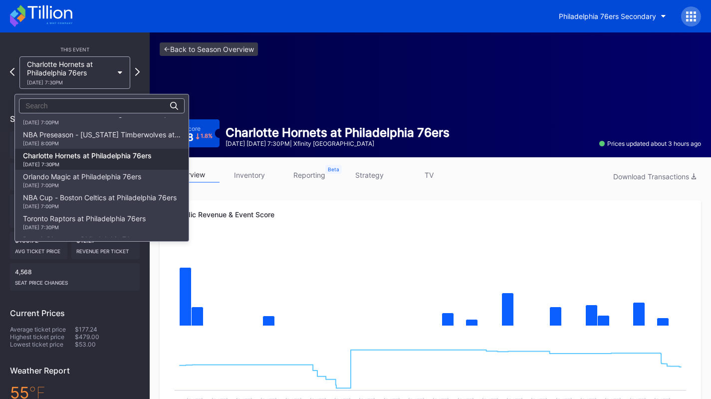
scroll to position [5, 0]
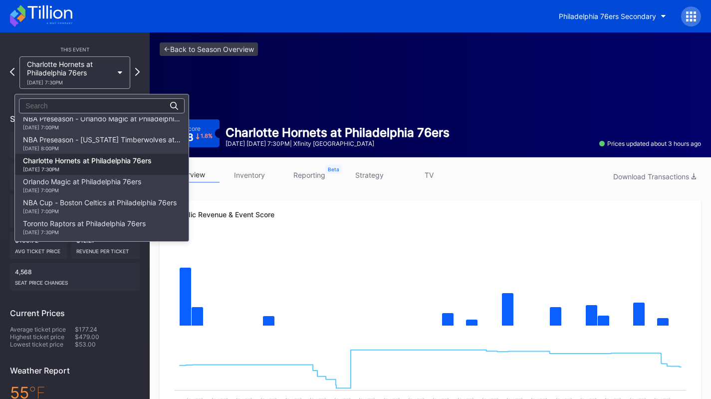
click at [87, 143] on div "NBA Preseason - Minnesota Timberwolves at Philadelphia 76ers 10/17 Friday 8:00PM" at bounding box center [102, 143] width 158 height 16
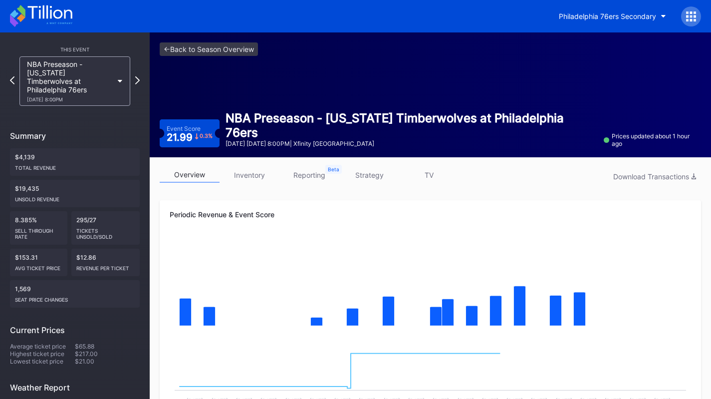
click at [263, 181] on link "inventory" at bounding box center [250, 174] width 60 height 15
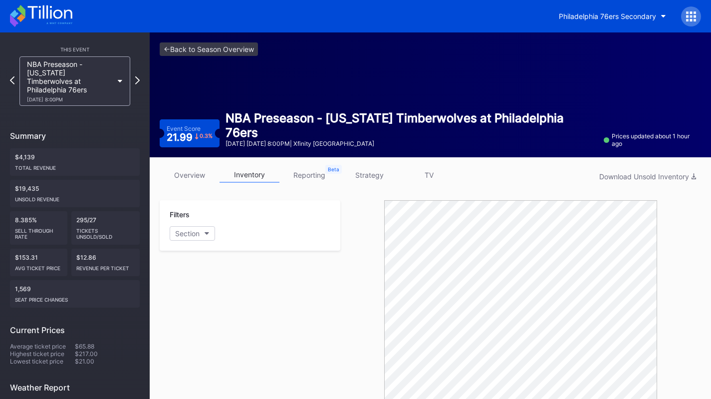
drag, startPoint x: 58, startPoint y: 86, endPoint x: 54, endPoint y: 66, distance: 20.9
click at [54, 66] on div "NBA Preseason - Minnesota Timberwolves at Philadelphia 76ers 10/17 Friday 8:00PM" at bounding box center [70, 81] width 86 height 42
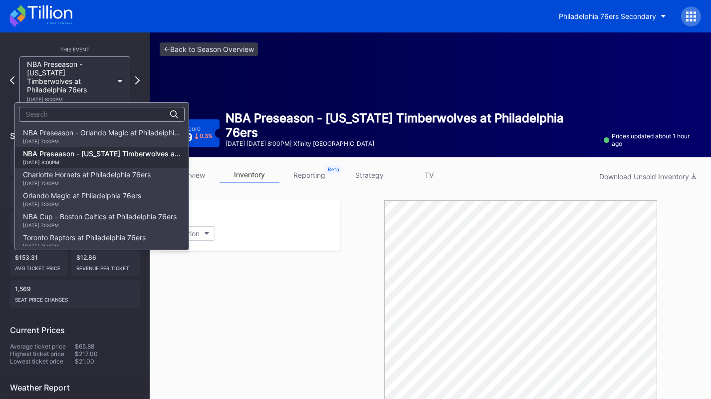
scroll to position [21, 0]
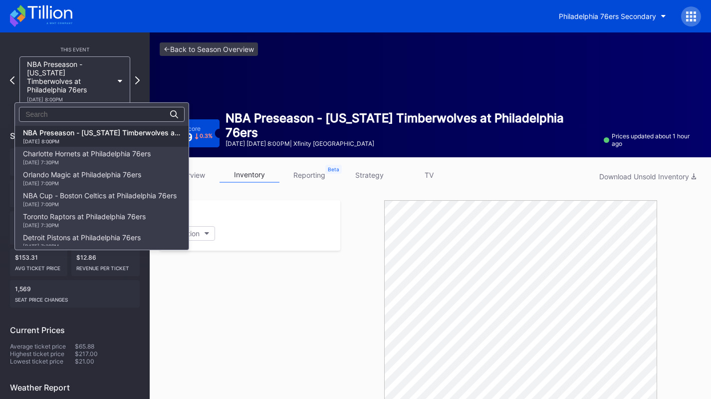
click at [71, 157] on div "Charlotte Hornets at Philadelphia 76ers 10/25 Saturday 7:30PM" at bounding box center [87, 157] width 128 height 16
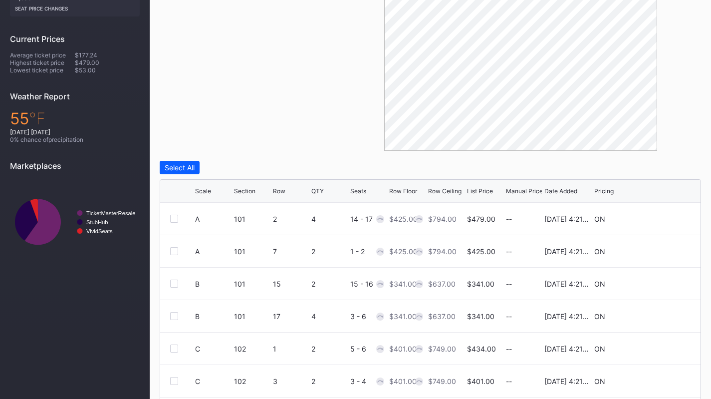
scroll to position [275, 0]
click at [216, 126] on div "Filters Section" at bounding box center [250, 38] width 181 height 225
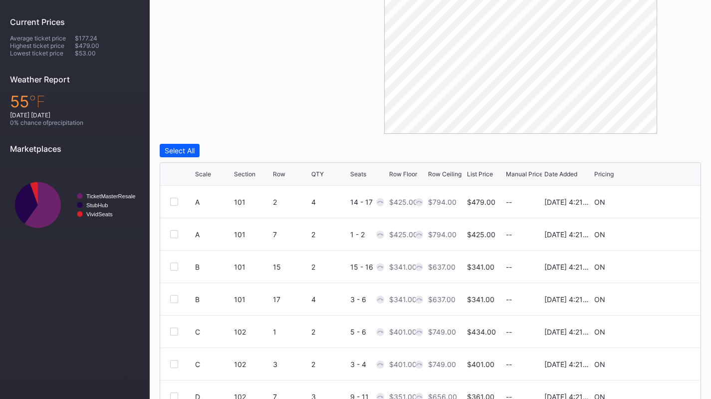
scroll to position [339, 0]
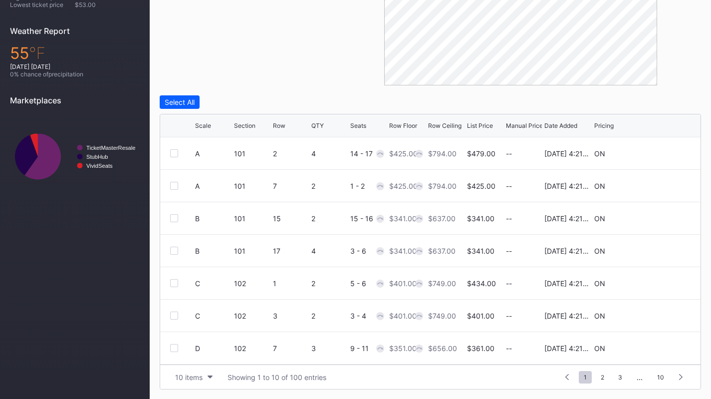
click at [201, 377] on div "10 items" at bounding box center [188, 377] width 27 height 8
click at [190, 353] on div "200 items" at bounding box center [194, 351] width 32 height 8
click at [199, 379] on div "200 items" at bounding box center [191, 377] width 32 height 8
click at [92, 308] on div "This Event Charlotte Hornets at Philadelphia 76ers 10/25 Saturday 7:30PM Summar…" at bounding box center [75, 46] width 150 height 706
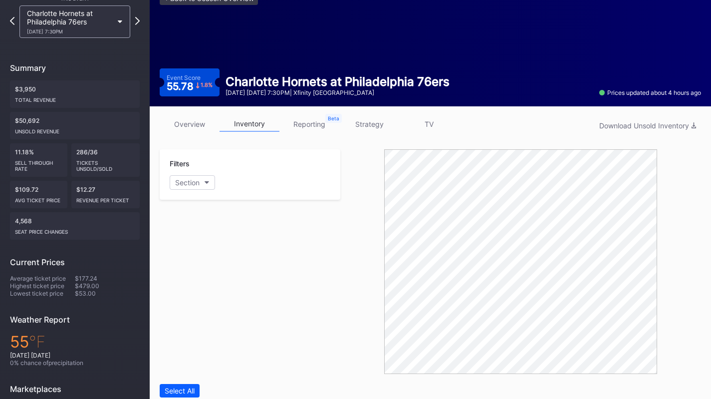
scroll to position [46, 0]
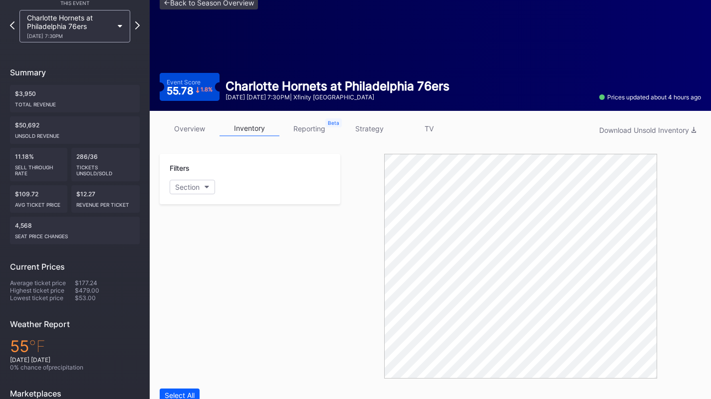
click at [87, 26] on div "Charlotte Hornets at Philadelphia 76ers 10/25 Saturday 7:30PM" at bounding box center [70, 25] width 86 height 25
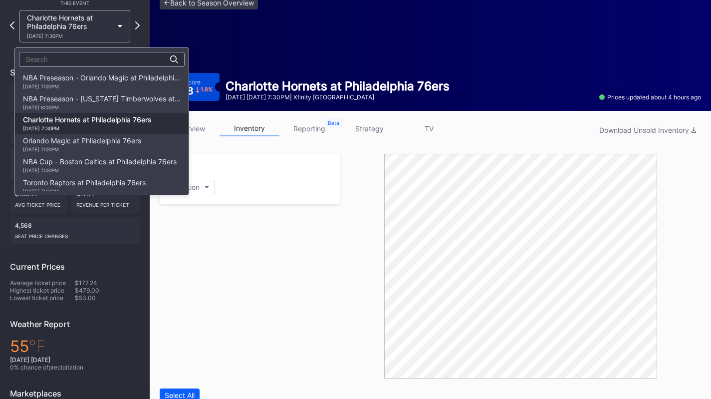
scroll to position [42, 0]
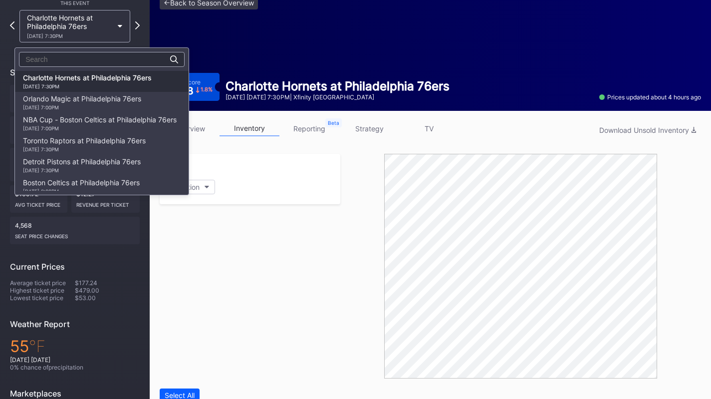
drag, startPoint x: 92, startPoint y: 100, endPoint x: 89, endPoint y: 109, distance: 9.6
click at [89, 109] on div "Orlando Magic at Philadelphia 76ers 10/27 Monday 7:00PM" at bounding box center [82, 102] width 118 height 16
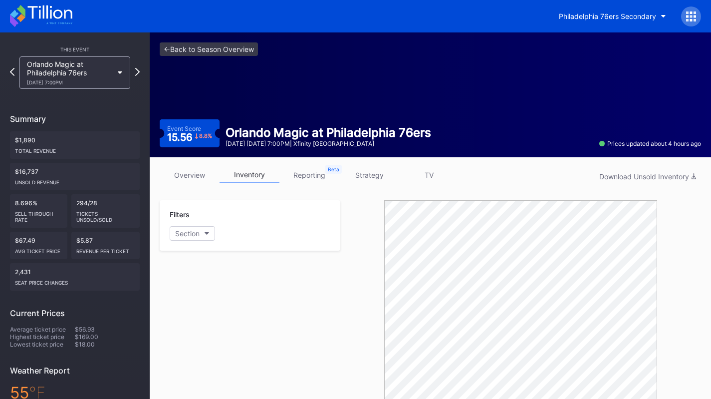
click at [111, 84] on div "10/27 Monday 7:00PM" at bounding box center [70, 82] width 86 height 6
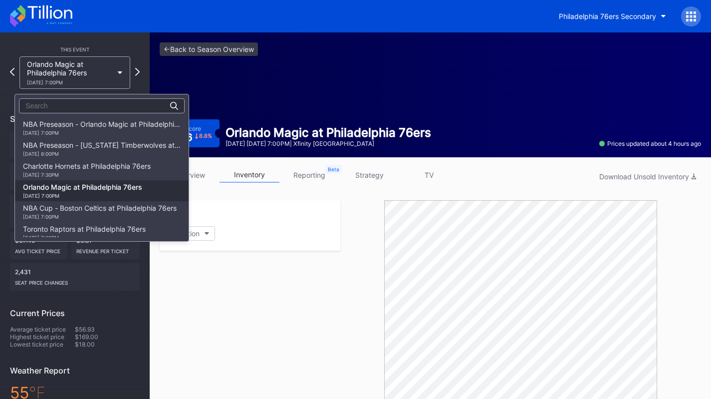
scroll to position [63, 0]
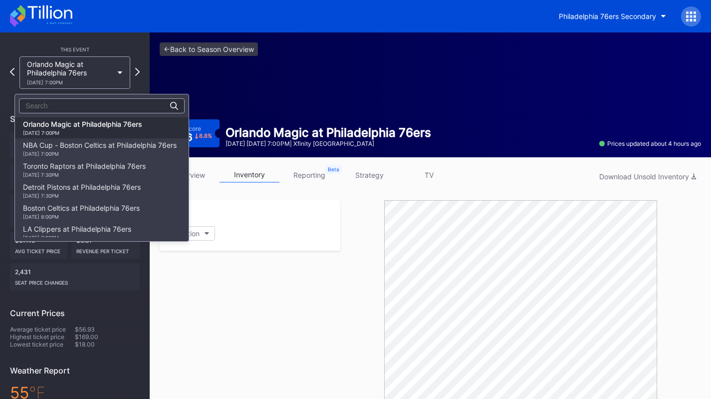
click at [81, 159] on div "NBA Cup - Boston Celtics at Philadelphia 76ers 10/31 Friday 7:00PM" at bounding box center [102, 148] width 174 height 21
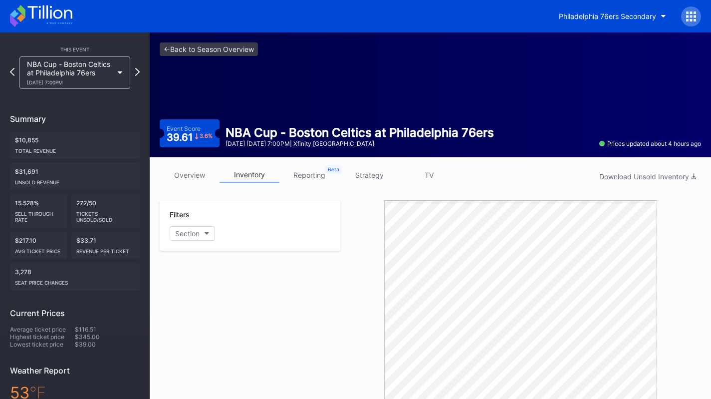
click at [78, 88] on div "NBA Cup - Boston Celtics at Philadelphia 76ers 10/31 Friday 7:00PM" at bounding box center [74, 72] width 111 height 32
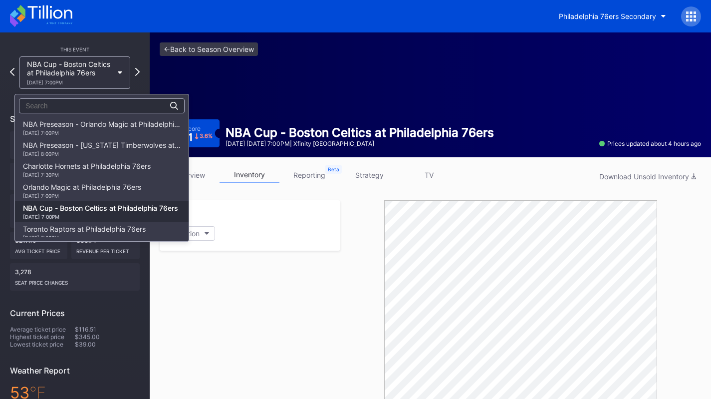
scroll to position [84, 0]
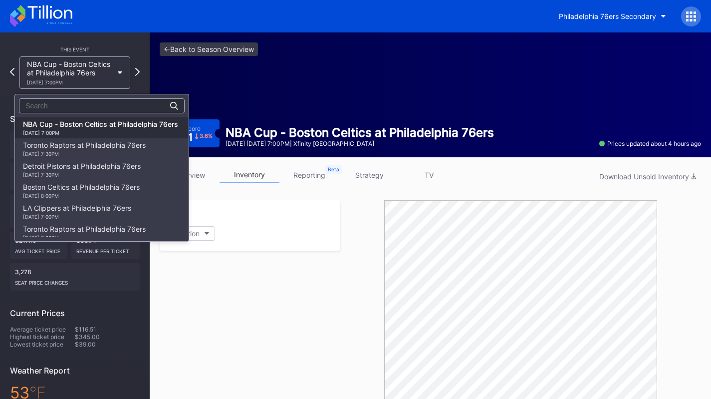
click at [90, 153] on div "11/8 Saturday 7:30PM" at bounding box center [84, 154] width 123 height 6
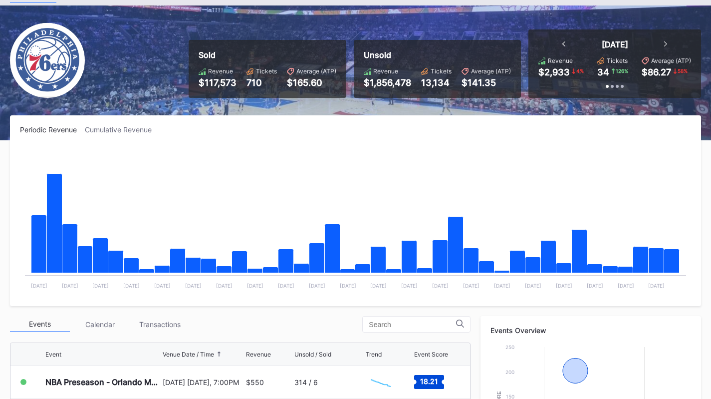
scroll to position [47, 0]
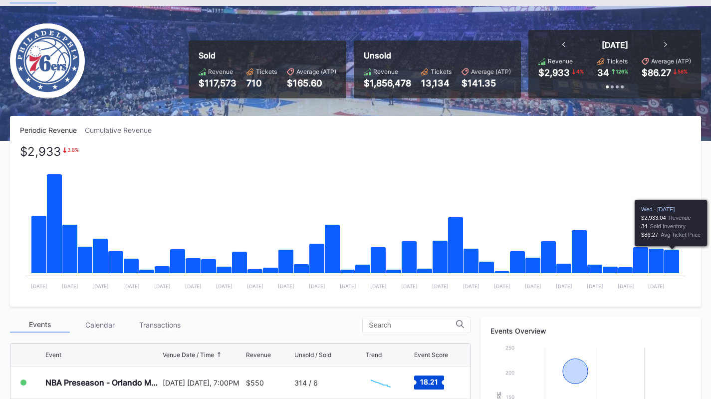
click at [676, 259] on icon "Chart title" at bounding box center [672, 262] width 15 height 24
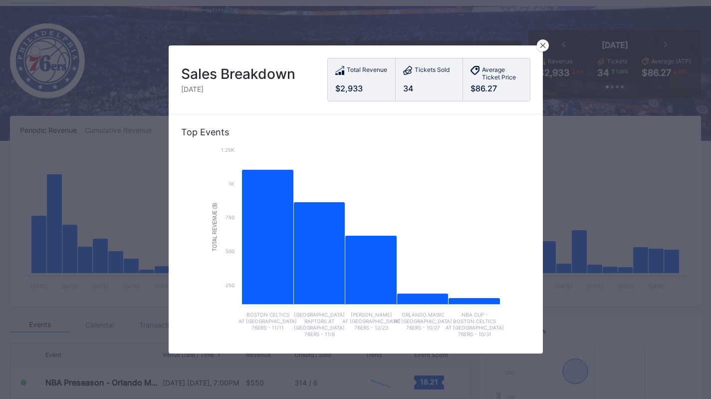
click at [546, 46] on div at bounding box center [543, 45] width 12 height 12
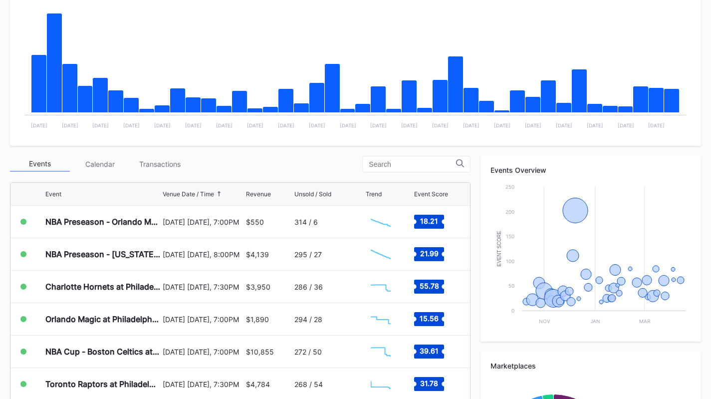
scroll to position [209, 0]
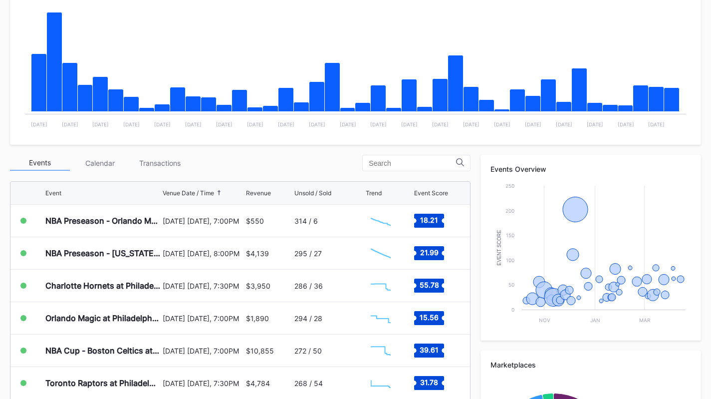
click at [171, 158] on div "Transactions" at bounding box center [160, 162] width 60 height 15
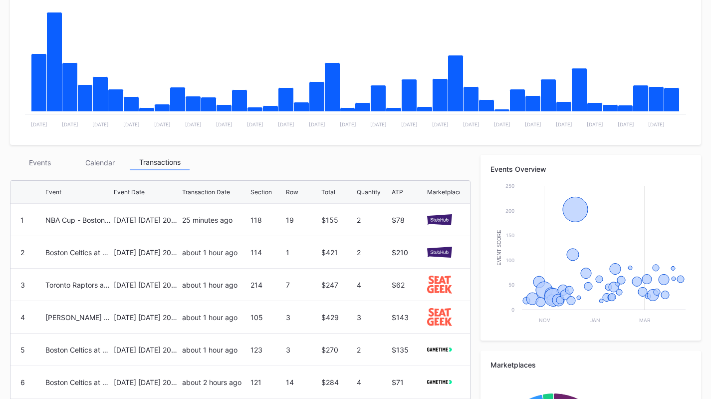
scroll to position [0, 0]
